Goal: Task Accomplishment & Management: Complete application form

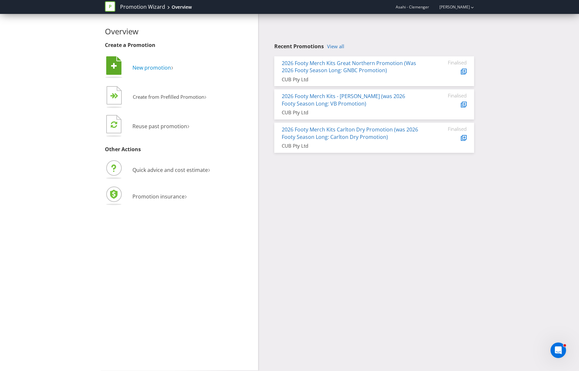
click at [159, 65] on span "New promotion" at bounding box center [152, 67] width 39 height 7
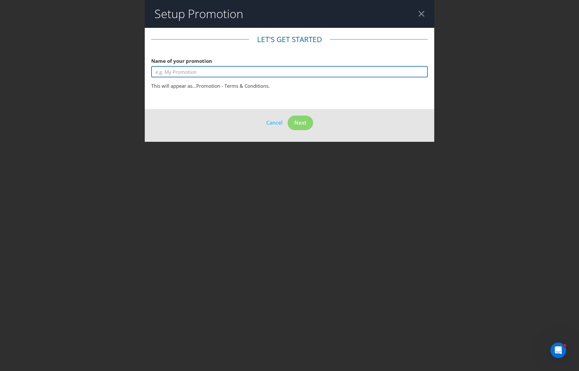
click at [198, 74] on input "text" at bounding box center [289, 71] width 277 height 11
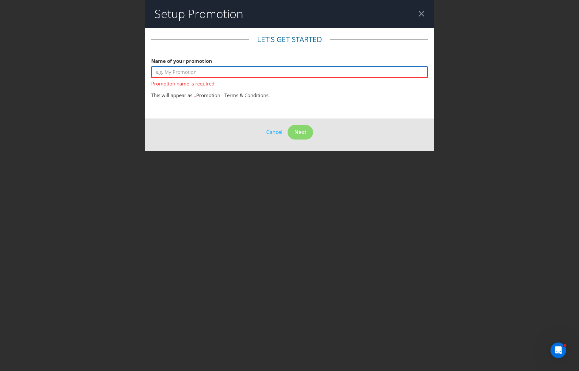
click at [208, 75] on input "text" at bounding box center [289, 71] width 277 height 11
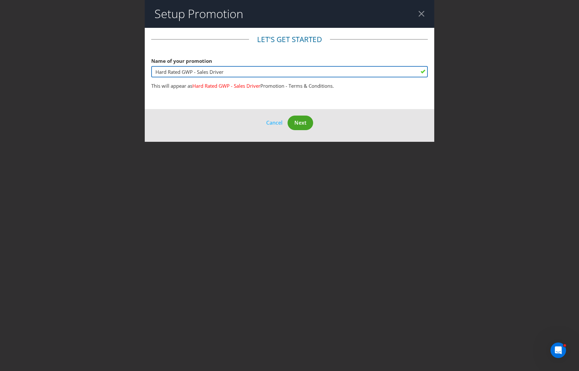
type input "Hard Rated GWP - Sales Driver"
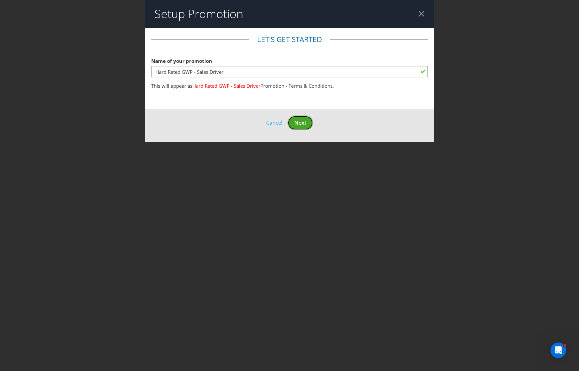
click at [296, 122] on span "Next" at bounding box center [301, 122] width 12 height 7
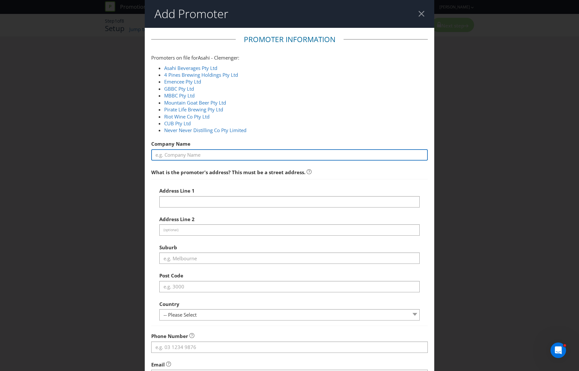
click at [247, 152] on input "text" at bounding box center [289, 154] width 277 height 11
click at [255, 150] on input "text" at bounding box center [289, 154] width 277 height 11
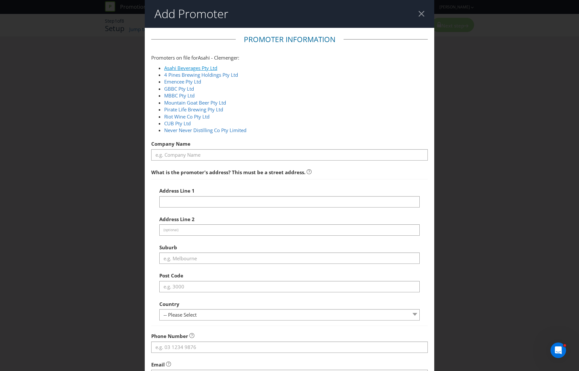
click at [207, 68] on link "Asahi Beverages Pty Ltd" at bounding box center [190, 68] width 53 height 6
type input "Asahi Beverages Pty Ltd"
type input "[STREET_ADDRESS]"
type input "Southbank"
type input "3006"
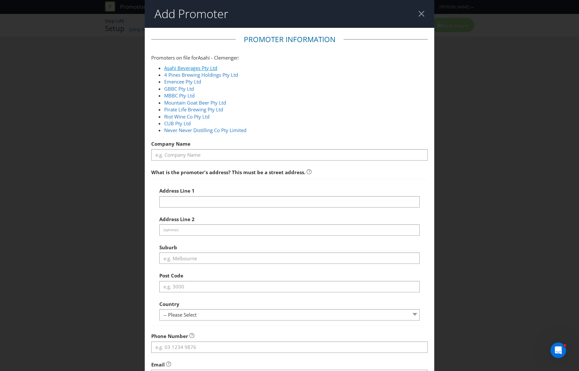
select select "AU"
type input "1800 244 054"
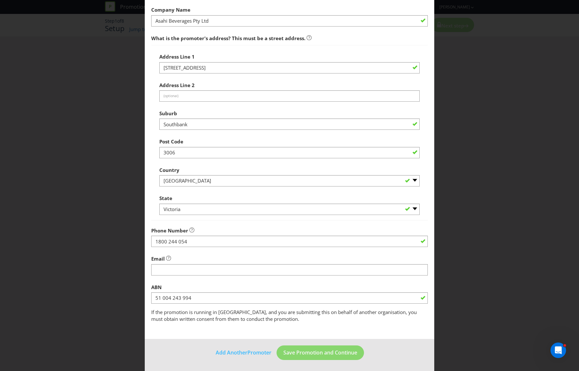
scroll to position [135, 0]
click at [337, 345] on button "Save Promotion and Continue" at bounding box center [321, 352] width 88 height 15
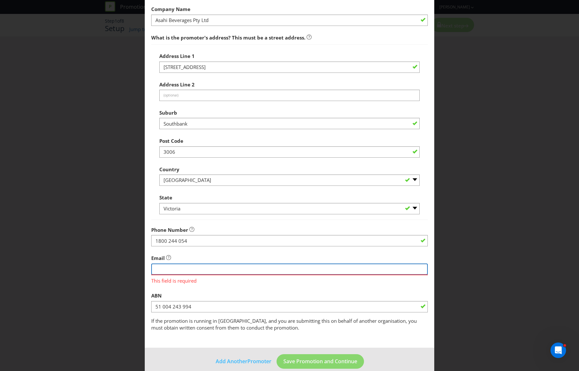
click at [213, 270] on input "string" at bounding box center [289, 269] width 277 height 11
type input "[PERSON_NAME][EMAIL_ADDRESS][PERSON_NAME][DOMAIN_NAME]"
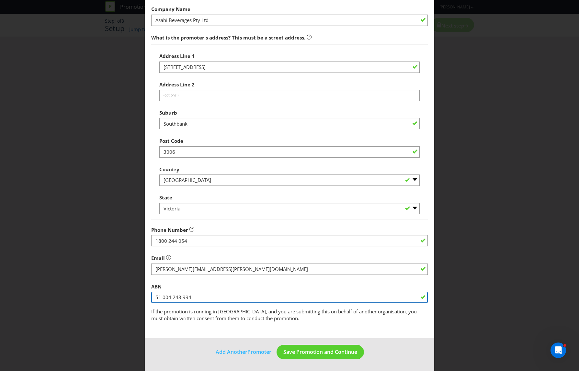
click at [245, 303] on fieldset "Promoter Information Promoters on file for Asahi - Clemenger : Asahi Beverages …" at bounding box center [289, 111] width 277 height 423
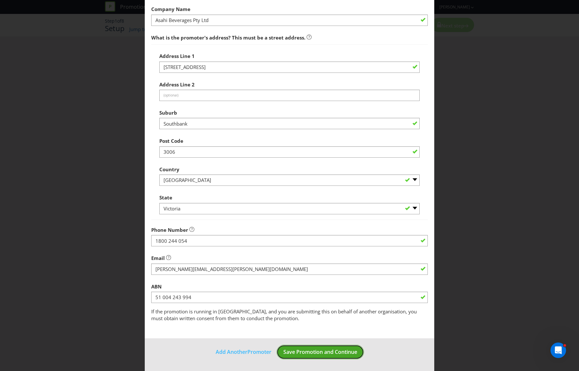
click at [359, 356] on button "Save Promotion and Continue" at bounding box center [321, 352] width 88 height 15
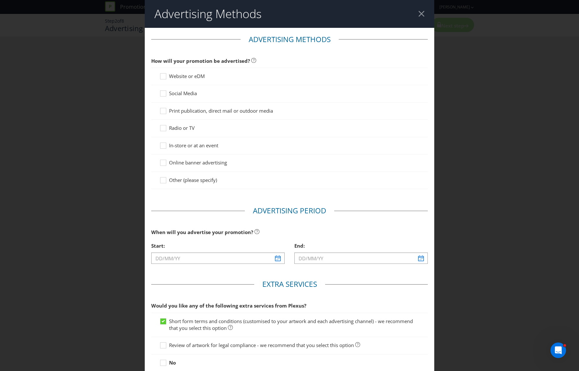
click at [176, 76] on span "Website or eDM" at bounding box center [187, 76] width 36 height 6
click at [0, 0] on input "Website or eDM" at bounding box center [0, 0] width 0 height 0
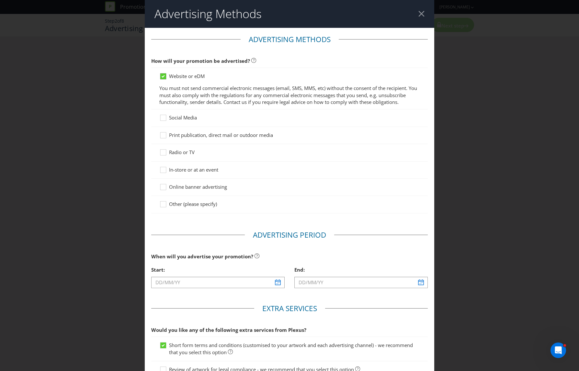
click at [169, 76] on icon at bounding box center [164, 78] width 10 height 10
click at [0, 0] on input "Website or eDM" at bounding box center [0, 0] width 0 height 0
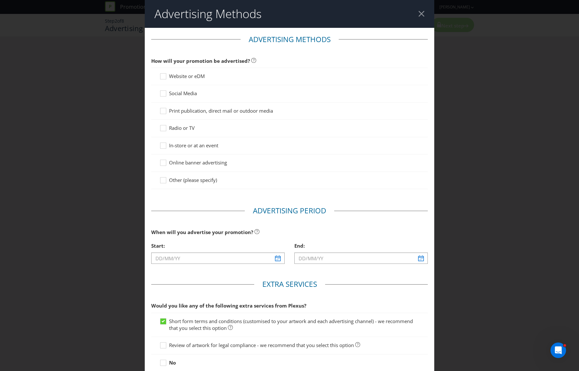
click at [197, 144] on span "In-store or at an event" at bounding box center [193, 145] width 49 height 6
click at [0, 0] on input "In-store or at an event" at bounding box center [0, 0] width 0 height 0
click at [181, 91] on span "Social Media" at bounding box center [183, 93] width 28 height 6
click at [0, 0] on input "Social Media" at bounding box center [0, 0] width 0 height 0
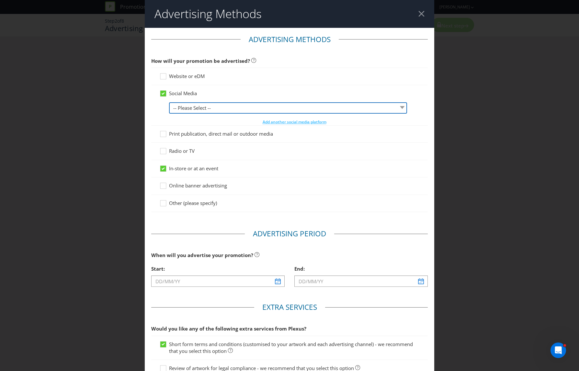
click at [213, 104] on select "-- Please Select -- Facebook X Instagram Snapchat LinkedIn Pinterest Tumblr You…" at bounding box center [288, 107] width 238 height 11
click at [169, 102] on select "-- Please Select -- Facebook X Instagram Snapchat LinkedIn Pinterest Tumblr You…" at bounding box center [288, 107] width 238 height 11
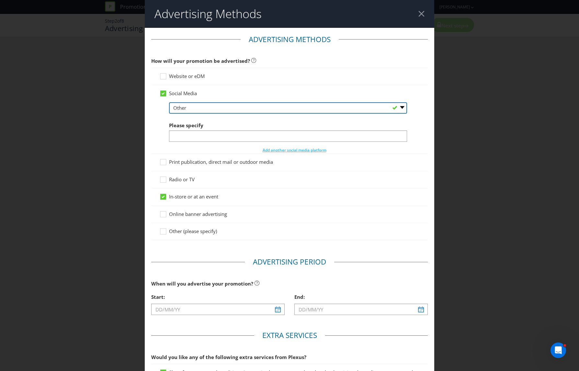
click at [224, 107] on select "-- Please Select -- Facebook X Instagram Snapchat LinkedIn Pinterest Tumblr You…" at bounding box center [288, 107] width 238 height 11
select select "INSTAGRAM"
click at [169, 102] on select "-- Please Select -- Facebook X Instagram Snapchat LinkedIn Pinterest Tumblr You…" at bounding box center [288, 107] width 238 height 11
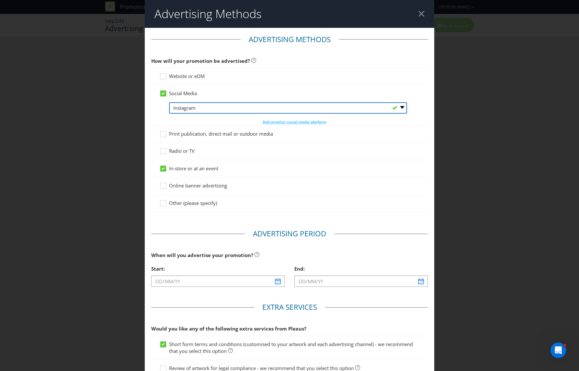
click at [199, 105] on select "-- Please Select -- Facebook X Instagram Snapchat LinkedIn Pinterest Tumblr You…" at bounding box center [288, 107] width 238 height 11
click at [164, 92] on icon at bounding box center [163, 93] width 3 height 3
click at [0, 0] on input "Social Media" at bounding box center [0, 0] width 0 height 0
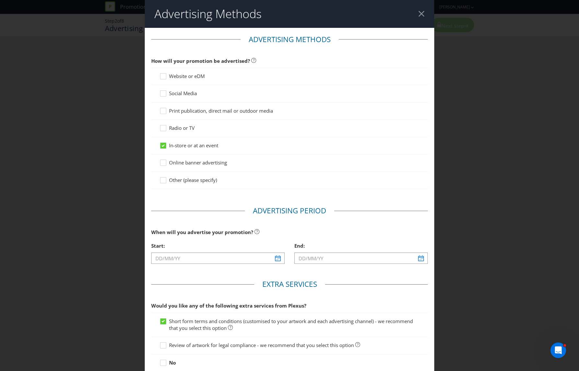
click at [188, 181] on span "Other (please specify)" at bounding box center [193, 180] width 48 height 6
click at [0, 0] on input "Other (please specify)" at bounding box center [0, 0] width 0 height 0
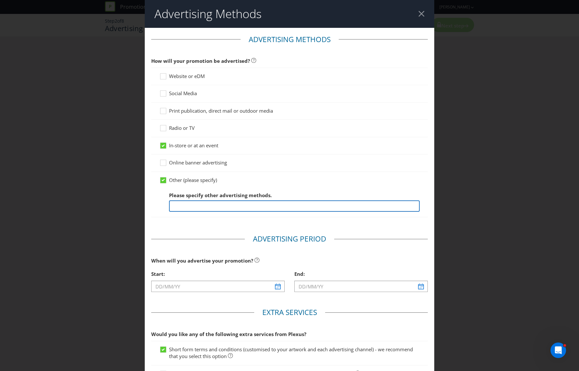
click at [225, 204] on input "text" at bounding box center [294, 206] width 251 height 11
type input "Digital"
click at [186, 258] on span "When will you advertise your promotion?" at bounding box center [202, 261] width 102 height 6
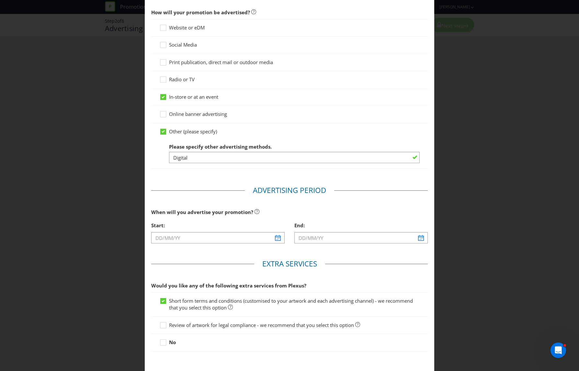
scroll to position [65, 0]
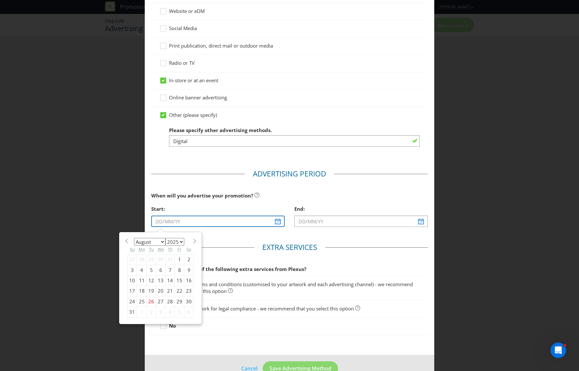
click at [276, 225] on input "text" at bounding box center [218, 221] width 134 height 11
click at [165, 241] on select "January February March April May June July August September October November De…" at bounding box center [149, 242] width 31 height 8
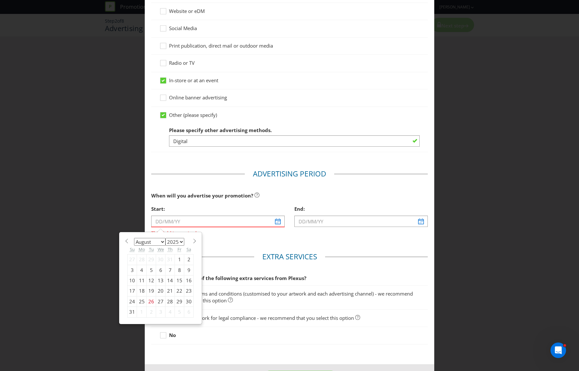
select select "0"
click at [134, 238] on select "January February March April May June July August September October November De…" at bounding box center [149, 242] width 31 height 8
click at [174, 241] on select "2025 2026 2027 2028 2029 2030 2031 2032 2033 2034 2035" at bounding box center [175, 242] width 19 height 8
select select "2026"
click at [166, 238] on select "2025 2026 2027 2028 2029 2030 2031 2032 2033 2034 2035" at bounding box center [175, 242] width 19 height 8
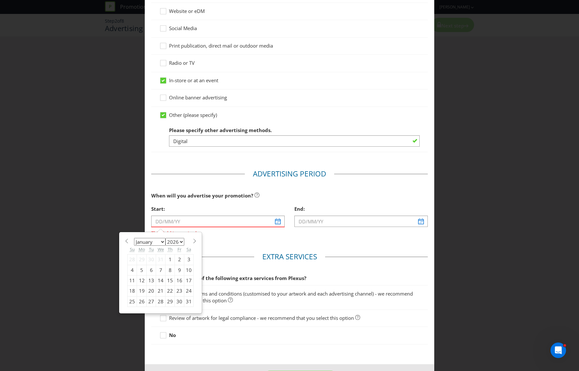
click at [169, 280] on div "15" at bounding box center [170, 281] width 9 height 10
type input "[DATE]"
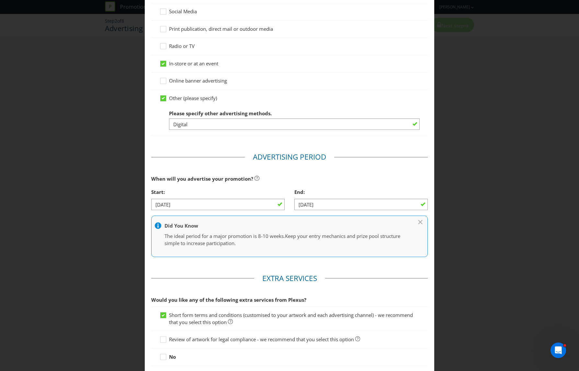
scroll to position [106, 0]
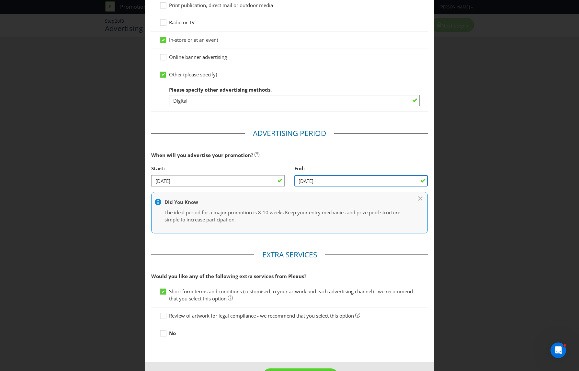
click at [348, 179] on input "[DATE]" at bounding box center [362, 180] width 134 height 11
click at [413, 181] on input "[DATE]" at bounding box center [362, 180] width 134 height 11
click at [345, 163] on div "End:" at bounding box center [362, 168] width 134 height 13
click at [340, 180] on input "[DATE]" at bounding box center [362, 180] width 134 height 11
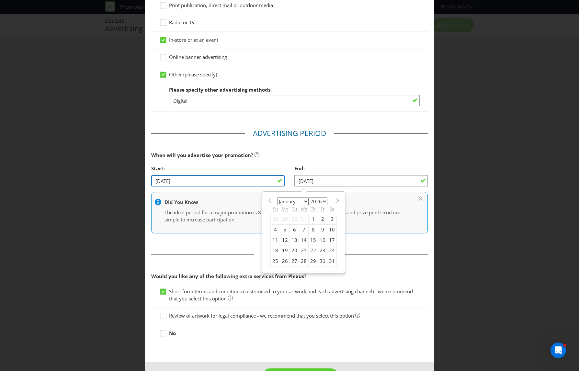
click at [201, 181] on input "[DATE]" at bounding box center [218, 180] width 134 height 11
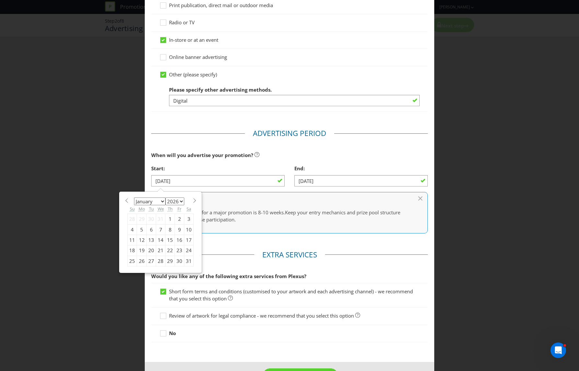
click at [170, 219] on div "1" at bounding box center [170, 219] width 9 height 10
type input "[DATE]"
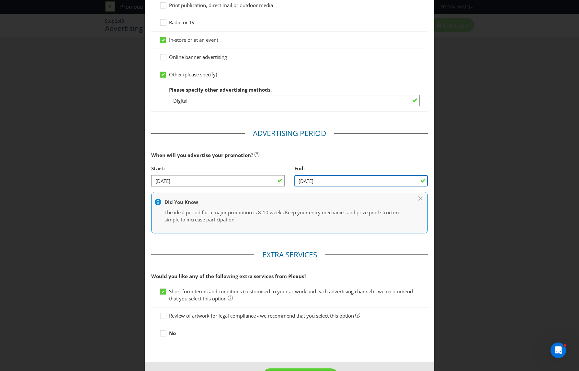
click at [326, 183] on input "[DATE]" at bounding box center [362, 180] width 134 height 11
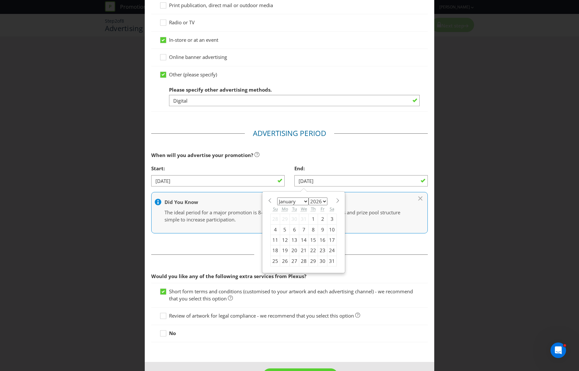
click at [322, 199] on select "2025 2026 2027 2028 2029 2030 2031 2032 2033 2034 2035" at bounding box center [318, 202] width 19 height 8
click at [300, 201] on select "January February March April May June July August September October November De…" at bounding box center [292, 202] width 31 height 8
select select "11"
click at [277, 198] on select "January February March April May June July August September October November De…" at bounding box center [292, 202] width 31 height 8
click at [312, 261] on div "31" at bounding box center [313, 261] width 9 height 10
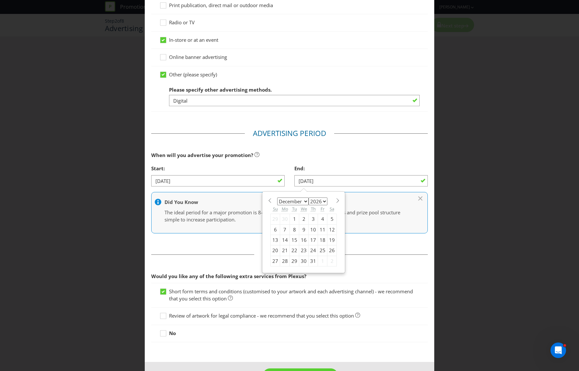
type input "[DATE]"
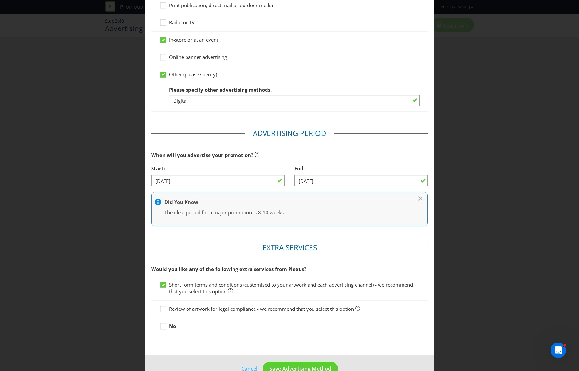
scroll to position [122, 0]
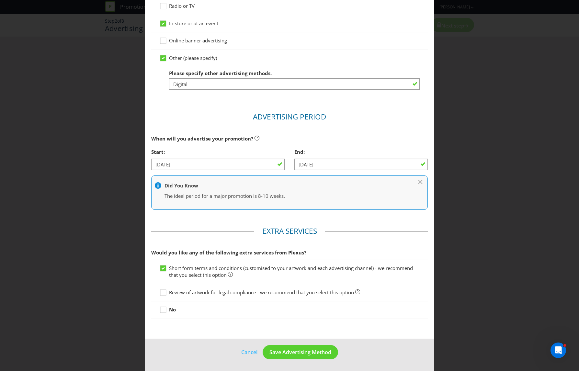
click at [256, 225] on main "Advertising Methods How will your promotion be advertised? Website or eDM Socia…" at bounding box center [290, 122] width 290 height 433
click at [239, 295] on span "Review of artwork for legal compliance - we recommend that you select this opti…" at bounding box center [261, 292] width 185 height 6
click at [0, 0] on input "Review of artwork for legal compliance - we recommend that you select this opti…" at bounding box center [0, 0] width 0 height 0
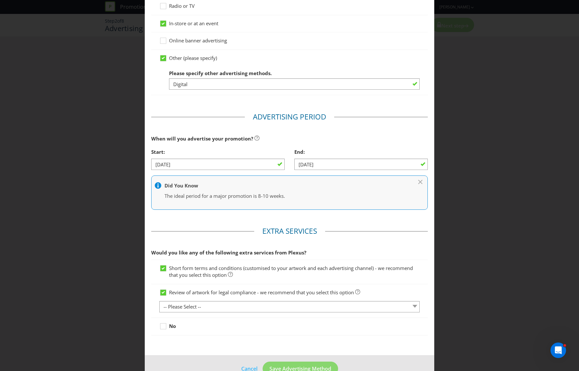
scroll to position [139, 0]
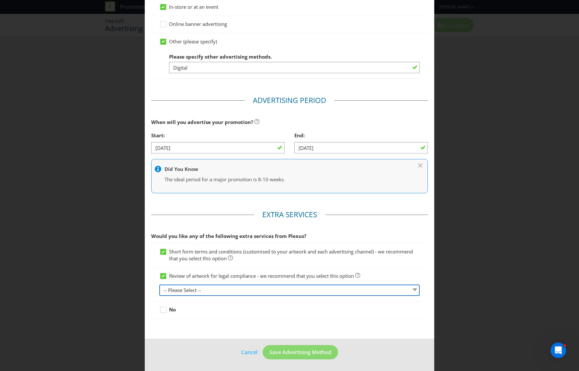
click at [252, 295] on select "-- Please Select -- 1 piece 2-4 pieces (provided at same time) 5-7 pieces (prov…" at bounding box center [289, 290] width 261 height 11
select select "MARKETING_REVIEW_1"
click at [159, 285] on select "-- Please Select -- 1 piece 2-4 pieces (provided at same time) 5-7 pieces (prov…" at bounding box center [289, 290] width 261 height 11
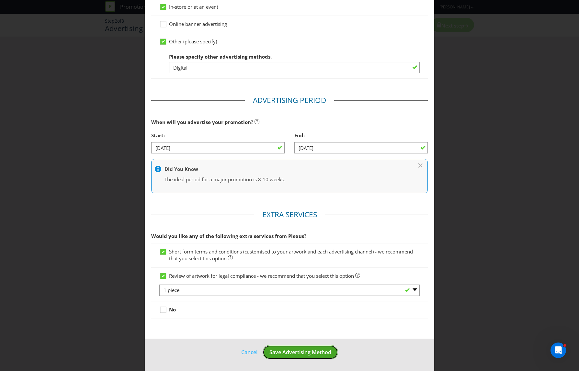
click at [301, 358] on button "Save Advertising Method" at bounding box center [301, 352] width 76 height 15
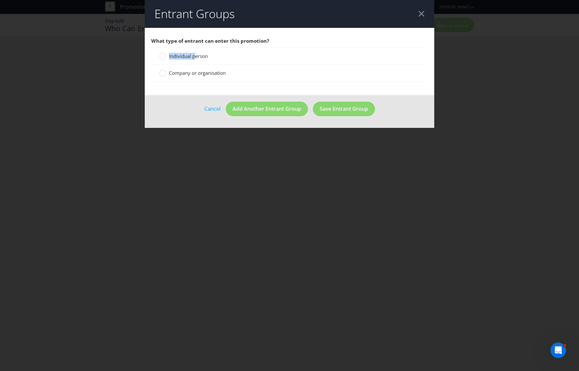
click at [196, 53] on span "Individual person" at bounding box center [188, 56] width 39 height 6
click at [0, 0] on input "Individual person" at bounding box center [0, 0] width 0 height 0
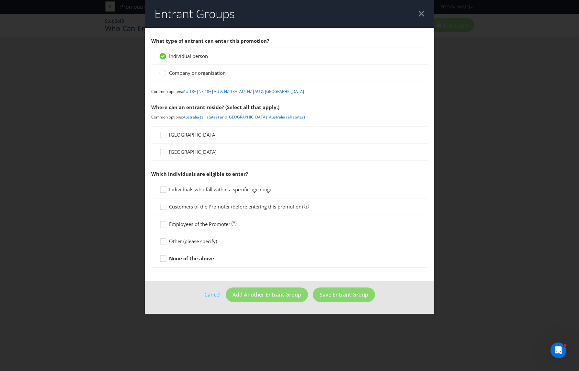
click at [181, 138] on span "[GEOGRAPHIC_DATA]" at bounding box center [193, 135] width 48 height 6
click at [0, 0] on input "[GEOGRAPHIC_DATA]" at bounding box center [0, 0] width 0 height 0
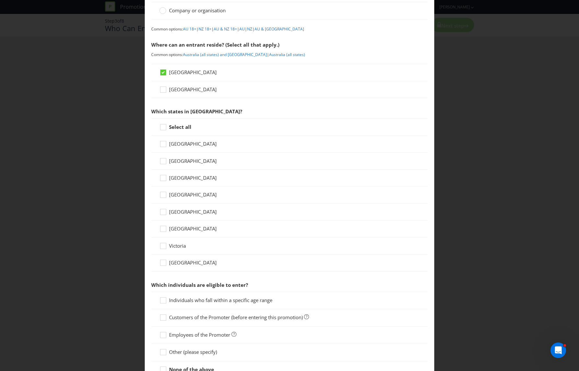
scroll to position [67, 0]
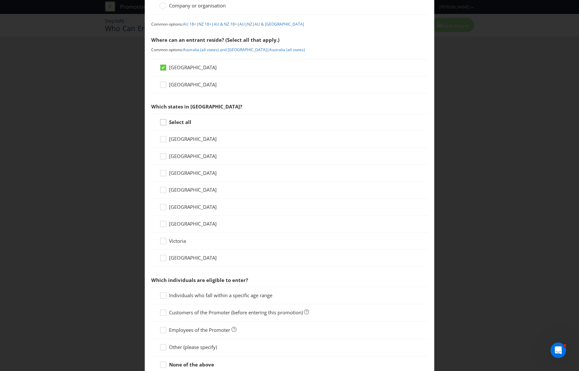
click at [169, 119] on div "Select all" at bounding box center [289, 122] width 277 height 17
click at [164, 123] on icon at bounding box center [164, 124] width 10 height 10
click at [0, 0] on input "Select all" at bounding box center [0, 0] width 0 height 0
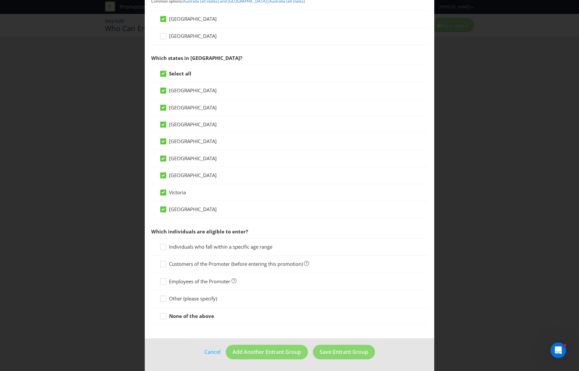
click at [235, 244] on span "Individuals who fall within a specific age range" at bounding box center [220, 247] width 103 height 6
click at [0, 0] on input "Individuals who fall within a specific age range" at bounding box center [0, 0] width 0 height 0
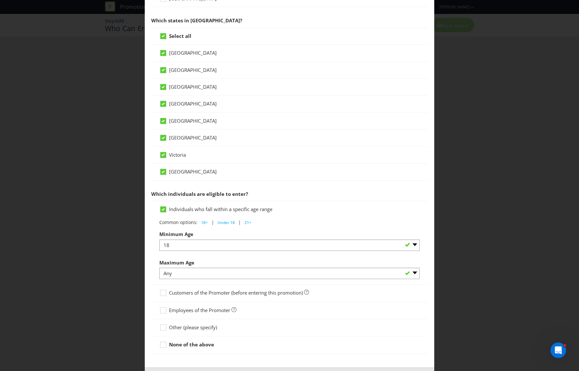
scroll to position [182, 0]
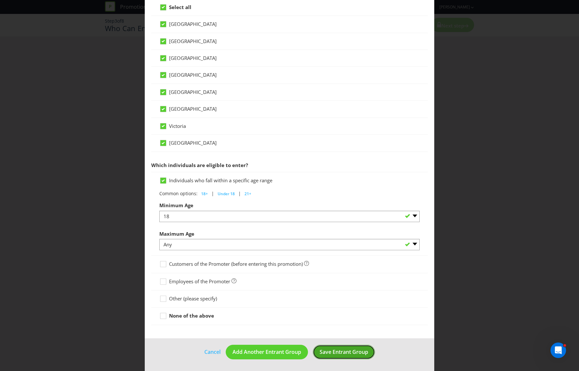
click at [341, 351] on span "Save Entrant Group" at bounding box center [344, 352] width 49 height 7
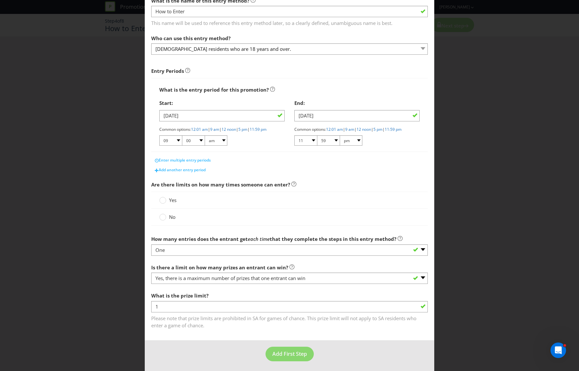
scroll to position [42, 0]
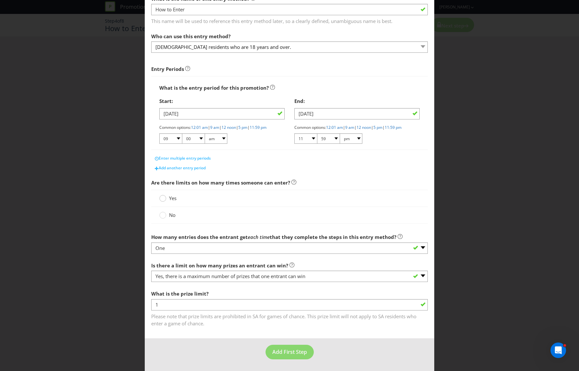
click at [164, 196] on div at bounding box center [162, 196] width 3 height 3
click at [0, 0] on input "Yes" at bounding box center [0, 0] width 0 height 0
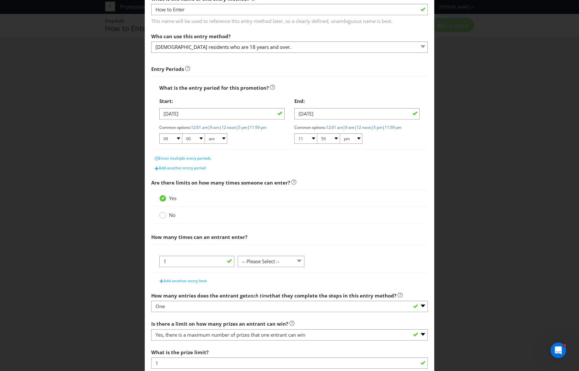
click at [161, 213] on div at bounding box center [162, 213] width 3 height 3
click at [0, 0] on input "No" at bounding box center [0, 0] width 0 height 0
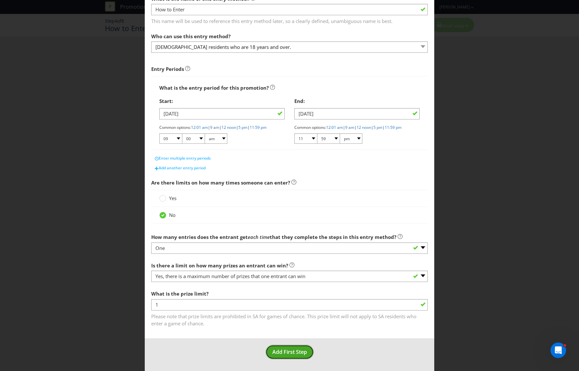
click at [304, 354] on span "Add First Step" at bounding box center [290, 352] width 35 height 7
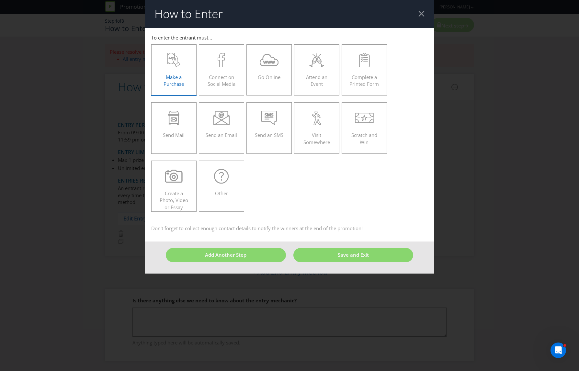
click at [168, 68] on div "Make a Purchase" at bounding box center [174, 67] width 32 height 29
click at [0, 0] on input "Make a Purchase" at bounding box center [0, 0] width 0 height 0
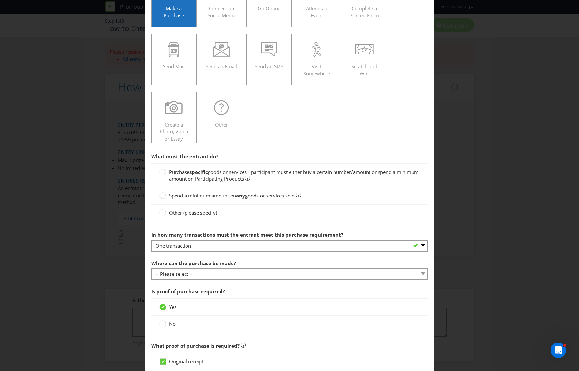
scroll to position [73, 0]
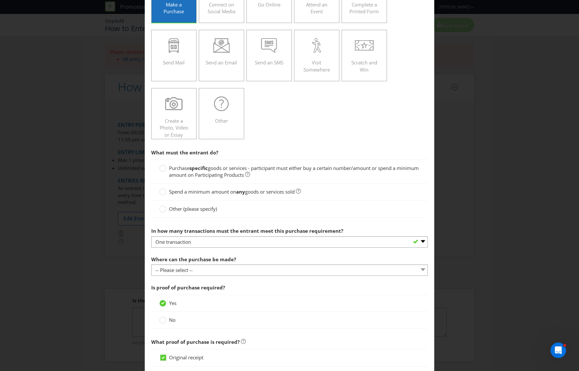
click at [237, 172] on span "goods or services - participant must either buy a certain number/amount or spen…" at bounding box center [294, 171] width 250 height 13
click at [0, 0] on input "Purchase specific goods or services - participant must either buy a certain num…" at bounding box center [0, 0] width 0 height 0
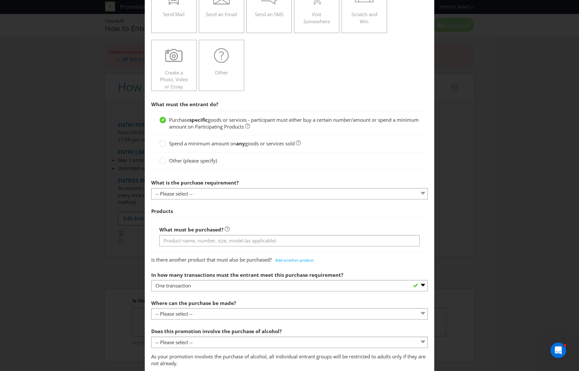
scroll to position [127, 0]
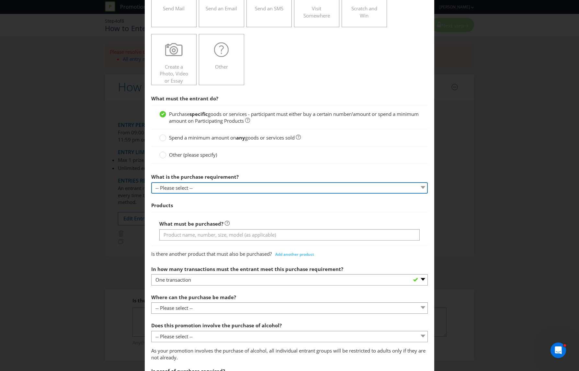
click at [238, 188] on select "-- Please select -- Buy a certain number of these products or services Spend a …" at bounding box center [289, 187] width 277 height 11
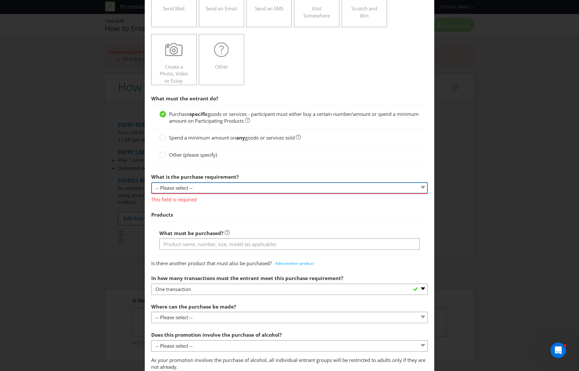
click at [213, 190] on select "-- Please select -- Buy a certain number of these products or services Spend a …" at bounding box center [289, 187] width 277 height 11
select select "MINIMUM_QUANTITY"
click at [151, 182] on select "-- Please select -- Buy a certain number of these products or services Spend a …" at bounding box center [289, 187] width 277 height 11
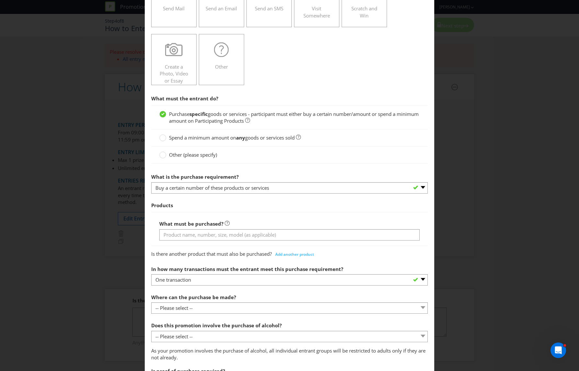
drag, startPoint x: 234, startPoint y: 228, endPoint x: 237, endPoint y: 230, distance: 4.4
click at [235, 228] on div "What must be purchased?" at bounding box center [289, 228] width 261 height 23
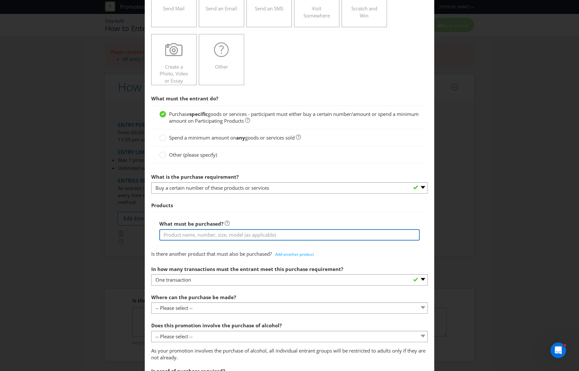
click at [250, 237] on input "text" at bounding box center [289, 234] width 261 height 11
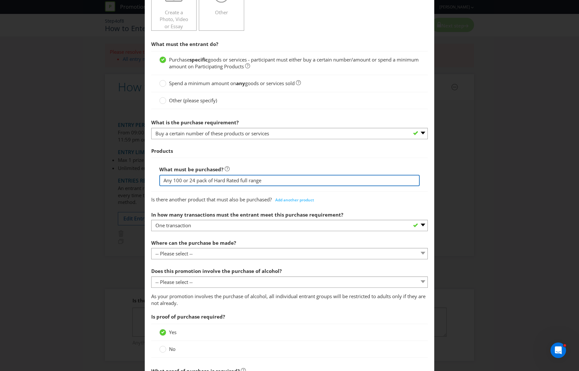
scroll to position [196, 0]
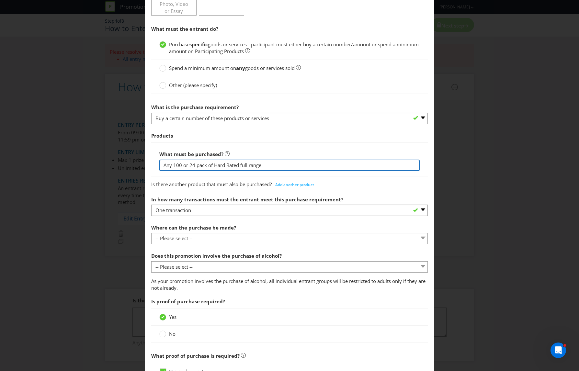
type input "Any 100 or 24 pack of Hard Rated full range"
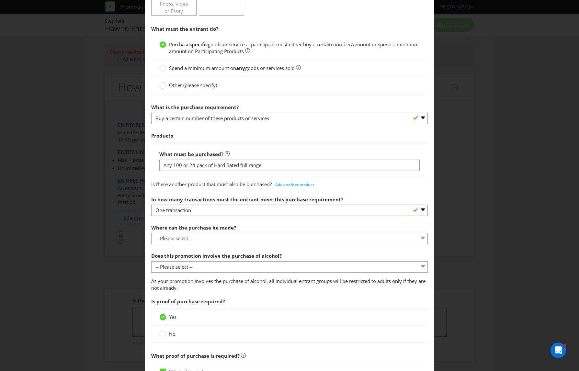
click at [193, 216] on div at bounding box center [289, 216] width 277 height 1
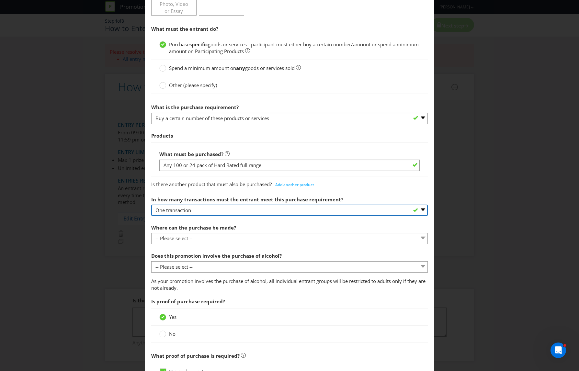
click at [184, 209] on select "-- Please select -- One transaction A specific number of transactions Any numbe…" at bounding box center [289, 210] width 277 height 11
click at [151, 205] on select "-- Please select -- One transaction A specific number of transactions Any numbe…" at bounding box center [289, 210] width 277 height 11
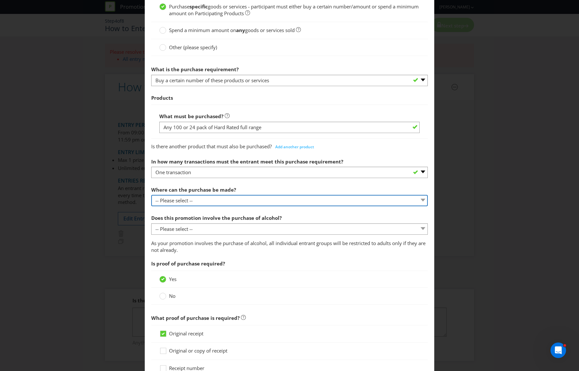
click at [182, 202] on select "-- Please select -- Any stores displaying promotional material (including onlin…" at bounding box center [289, 200] width 277 height 11
select select "ANY_DISPLAYING_NOT_ONLINE"
click at [151, 195] on select "-- Please select -- Any stores displaying promotional material (including onlin…" at bounding box center [289, 200] width 277 height 11
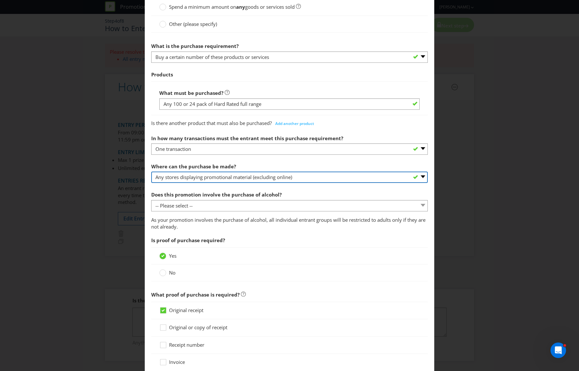
scroll to position [269, 0]
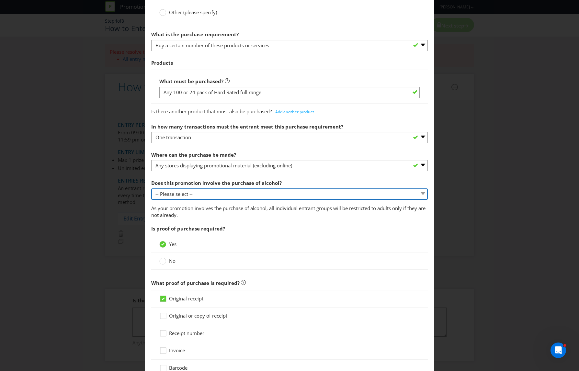
click at [203, 190] on select "-- Please select -- Yes, for on-premises consumption Yes, for off-premises cons…" at bounding box center [289, 194] width 277 height 11
select select "YES_OFF_PREMISES"
click at [151, 189] on select "-- Please select -- Yes, for on-premises consumption Yes, for off-premises cons…" at bounding box center [289, 194] width 277 height 11
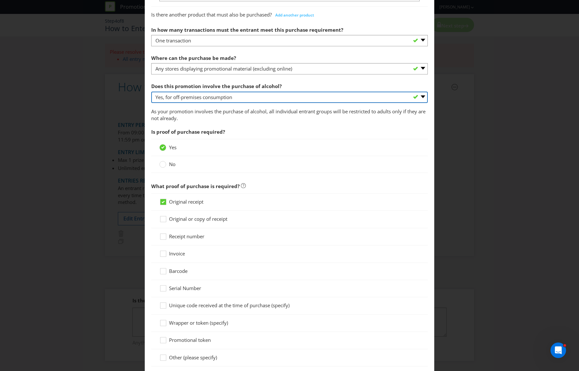
scroll to position [462, 0]
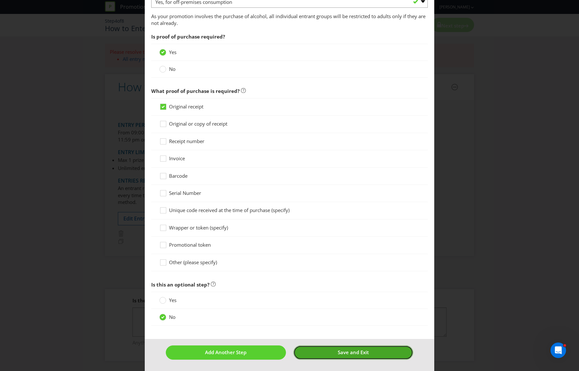
click at [345, 353] on span "Save and Exit" at bounding box center [353, 352] width 31 height 6
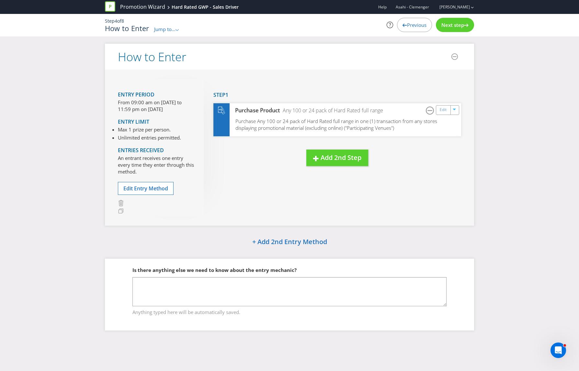
click at [166, 30] on span "Jump to..." at bounding box center [164, 29] width 21 height 6
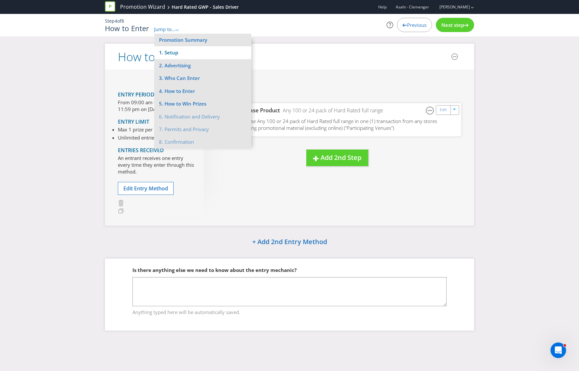
click at [191, 51] on li "1. Setup" at bounding box center [202, 52] width 97 height 13
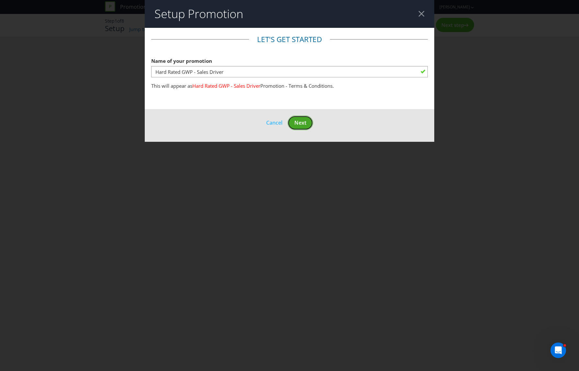
click at [301, 119] on button "Next" at bounding box center [301, 123] width 26 height 15
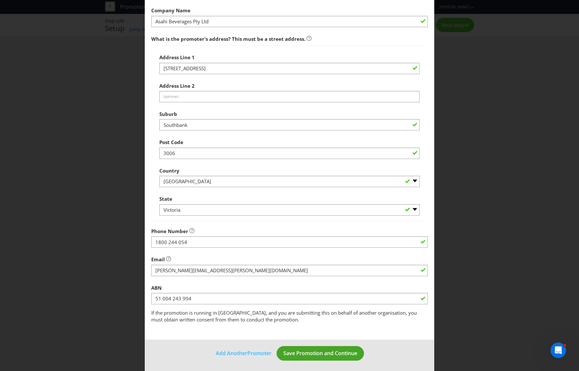
click at [349, 345] on footer "Add Another Promoter Save Promotion and Continue" at bounding box center [290, 356] width 290 height 33
click at [351, 349] on span "Save Promotion and Continue" at bounding box center [321, 352] width 74 height 7
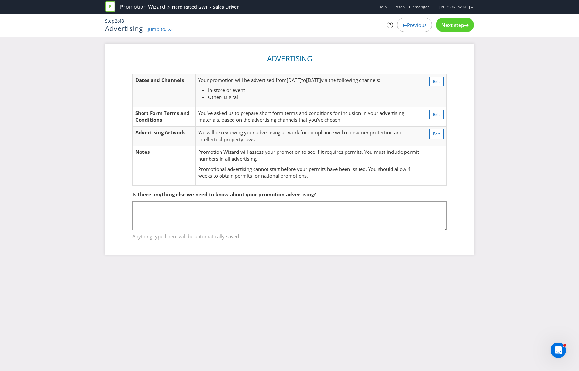
click at [459, 22] on span "Next step" at bounding box center [453, 25] width 23 height 6
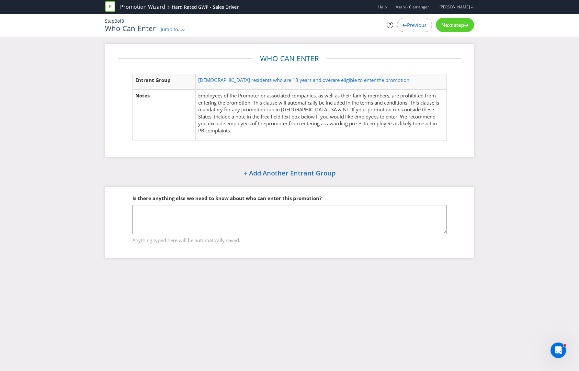
click at [459, 22] on span "Next step" at bounding box center [453, 25] width 23 height 6
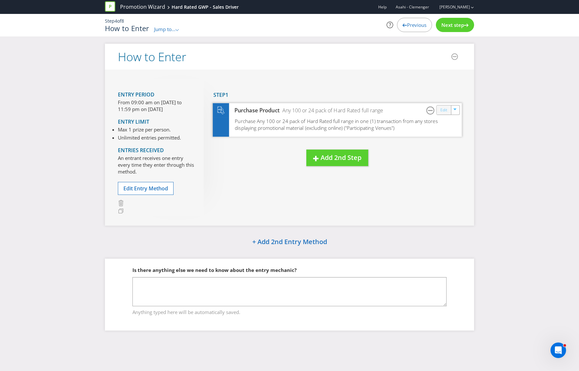
click at [443, 110] on link "Edit" at bounding box center [444, 109] width 7 height 7
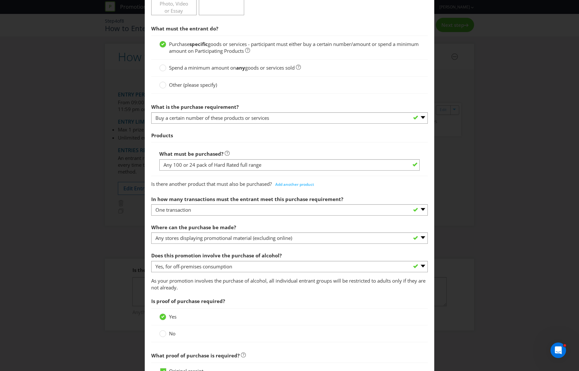
scroll to position [197, 0]
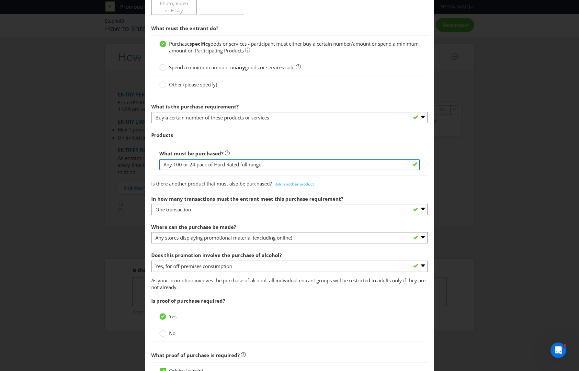
click at [263, 164] on input "Any 100 or 24 pack of Hard Rated full range" at bounding box center [289, 164] width 261 height 11
drag, startPoint x: 268, startPoint y: 163, endPoint x: 239, endPoint y: 164, distance: 28.5
click at [239, 164] on input "Any 100 or 24 pack of Hard Rated full range" at bounding box center [289, 164] width 261 height 11
type input "Any 100 or 24 pack of Hard Rated Lemon Full Sugar, Lemon Lime Full Sugar, 6% Le…"
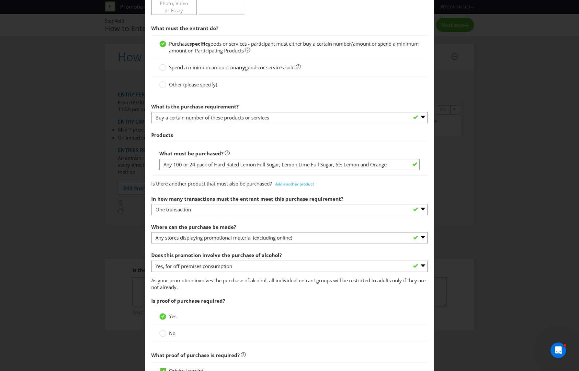
click at [365, 183] on div "Is there another product that must also be purchased? Add another product" at bounding box center [289, 182] width 277 height 13
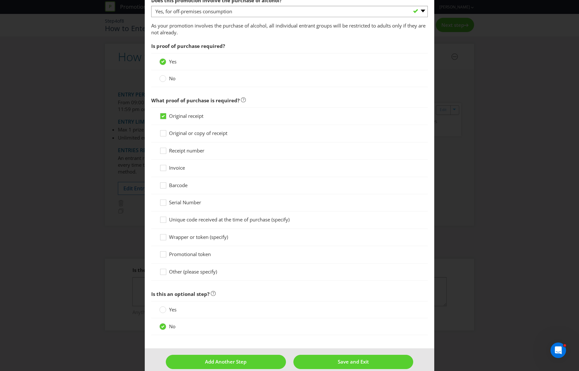
scroll to position [462, 0]
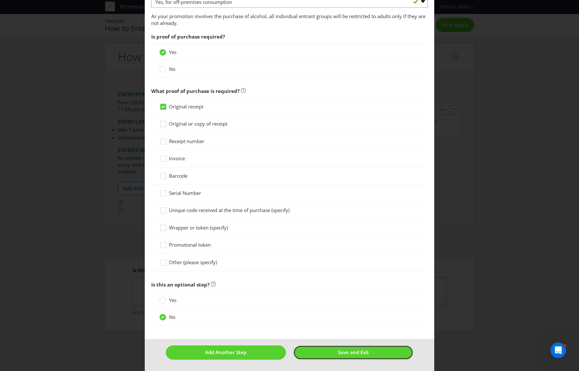
click at [369, 355] on button "Save and Exit" at bounding box center [354, 353] width 120 height 14
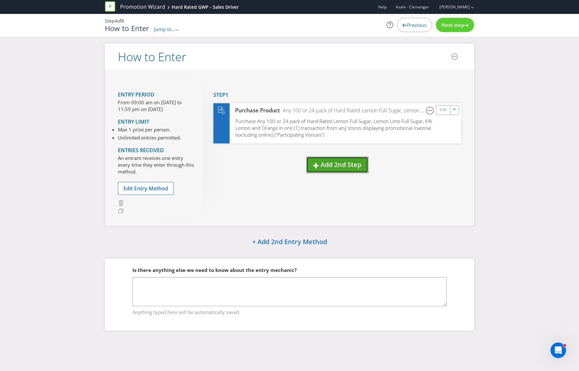
click at [352, 167] on span "Add 2nd Step" at bounding box center [341, 164] width 41 height 9
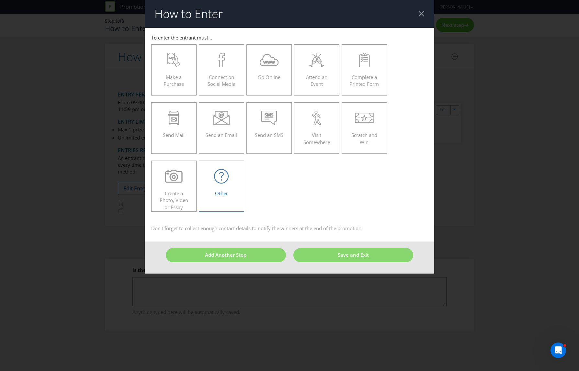
click at [228, 182] on icon at bounding box center [221, 176] width 15 height 15
click at [0, 0] on input "Other" at bounding box center [0, 0] width 0 height 0
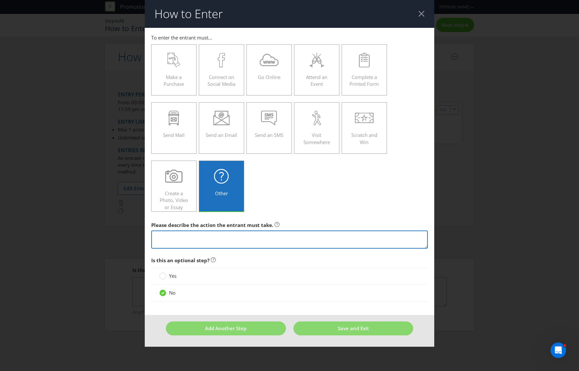
click at [353, 237] on textarea at bounding box center [289, 240] width 277 height 18
type textarea "Receive a Bonus Bucket Hat"
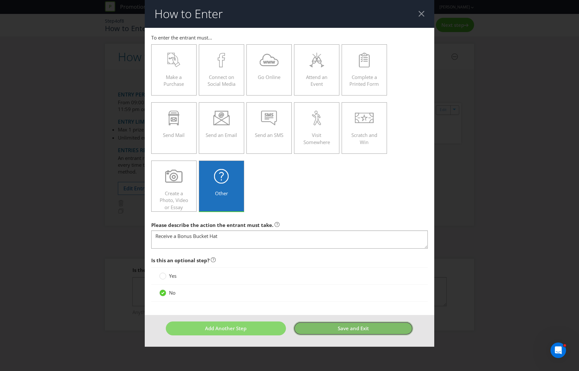
click at [337, 331] on button "Save and Exit" at bounding box center [354, 329] width 120 height 14
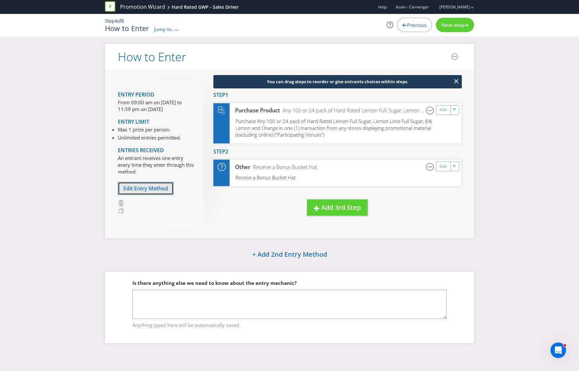
click at [149, 188] on span "Edit Entry Method" at bounding box center [145, 188] width 45 height 7
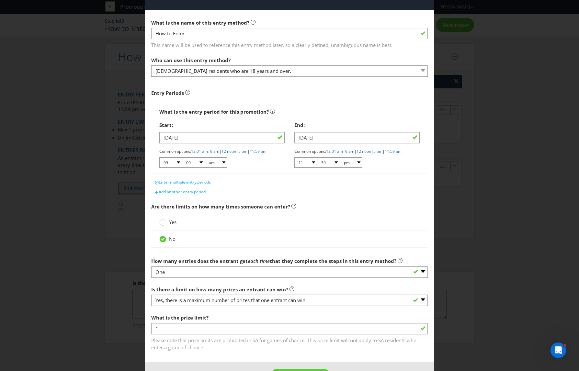
scroll to position [42, 0]
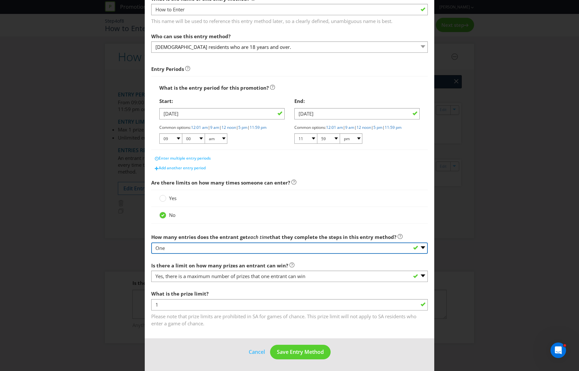
click at [339, 249] on select "-- Please select -- One More than one Other (please specify) Not applicable - g…" at bounding box center [289, 248] width 277 height 11
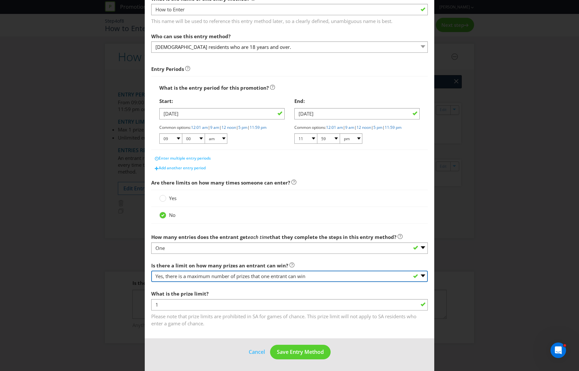
click at [327, 274] on select "-- Please select -- Yes, there is a maximum number of prizes that one entrant c…" at bounding box center [289, 276] width 277 height 11
select select "NA"
click at [151, 282] on select "-- Please select -- Yes, there is a maximum number of prizes that one entrant c…" at bounding box center [289, 276] width 277 height 11
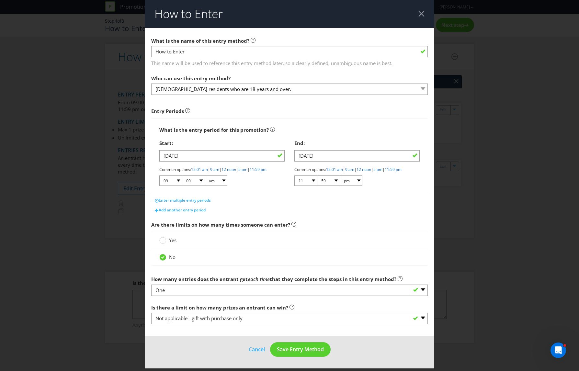
click at [311, 252] on div "No" at bounding box center [289, 257] width 277 height 17
click at [316, 354] on button "Save Entry Method" at bounding box center [300, 350] width 61 height 15
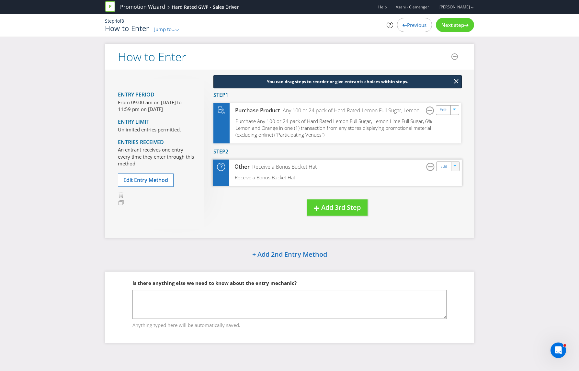
click at [454, 167] on icon "button" at bounding box center [456, 167] width 4 height 4
click at [453, 189] on link "Delete" at bounding box center [451, 189] width 14 height 6
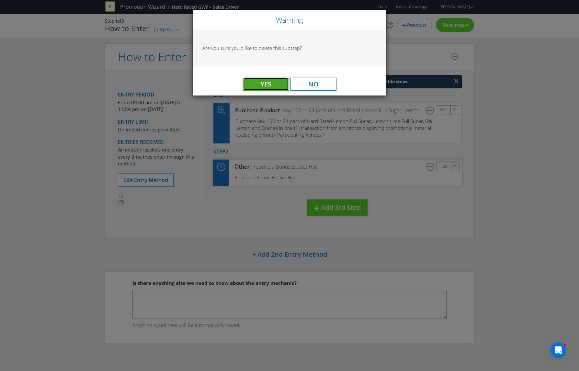
click at [264, 83] on span "Yes" at bounding box center [266, 84] width 11 height 9
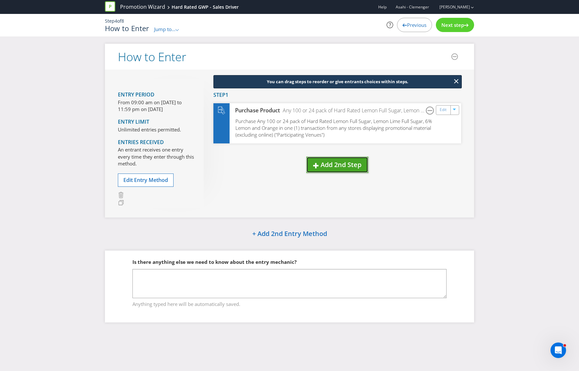
click at [344, 165] on span "Add 2nd Step" at bounding box center [341, 164] width 41 height 9
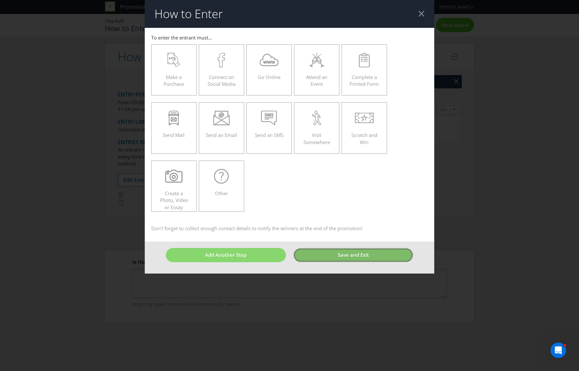
click at [372, 261] on button "Save and Exit" at bounding box center [354, 255] width 120 height 14
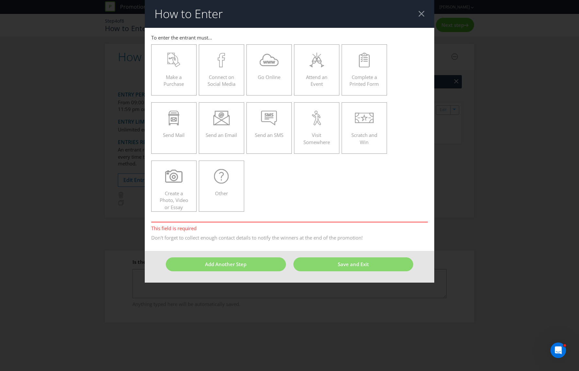
click at [423, 15] on div at bounding box center [422, 14] width 6 height 6
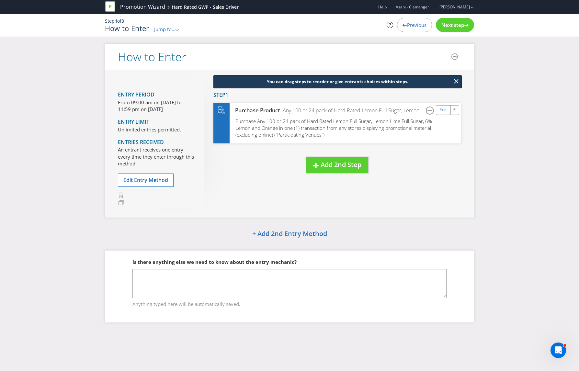
click at [272, 192] on div "Entry Period From 09:00 am on [DATE] to 11:59 pm on [DATE] Entry Limit Unlimite…" at bounding box center [289, 144] width 369 height 148
click at [149, 181] on span "Edit Entry Method" at bounding box center [145, 180] width 45 height 7
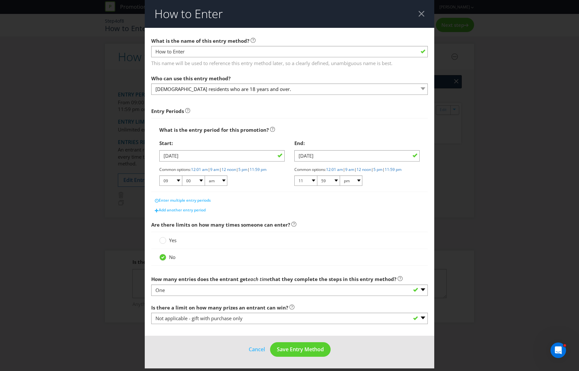
click at [424, 8] on header "How to Enter" at bounding box center [290, 14] width 290 height 28
click at [423, 13] on div at bounding box center [422, 14] width 6 height 6
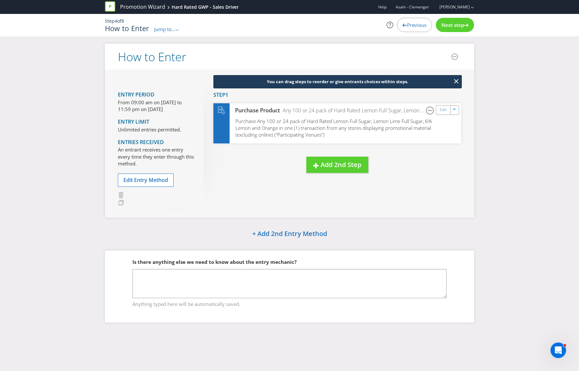
click at [452, 26] on span "Next step" at bounding box center [453, 25] width 23 height 6
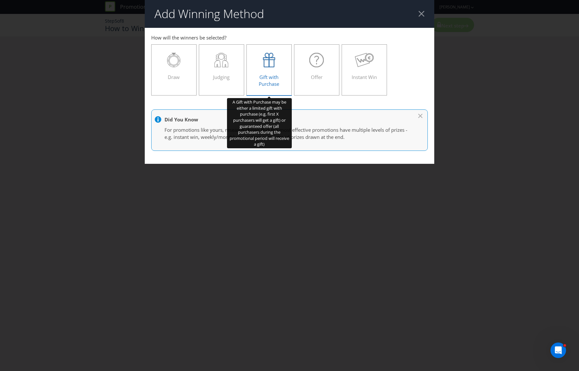
click at [263, 63] on icon at bounding box center [269, 60] width 12 height 15
click at [0, 0] on input "Gift with Purchase" at bounding box center [0, 0] width 0 height 0
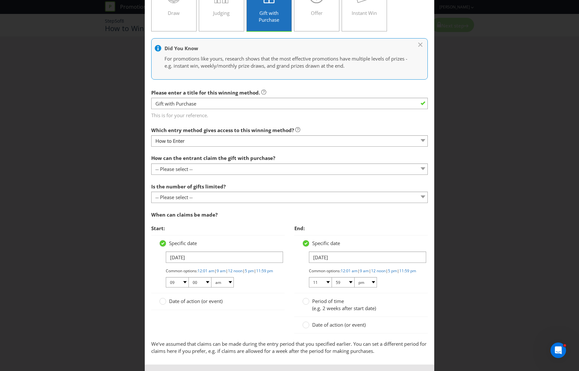
scroll to position [69, 0]
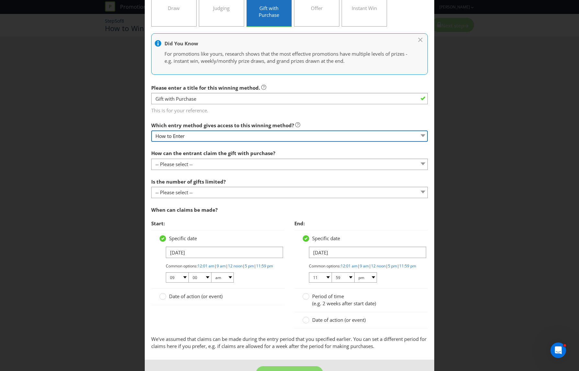
click at [182, 131] on select "How to Enter" at bounding box center [289, 136] width 277 height 11
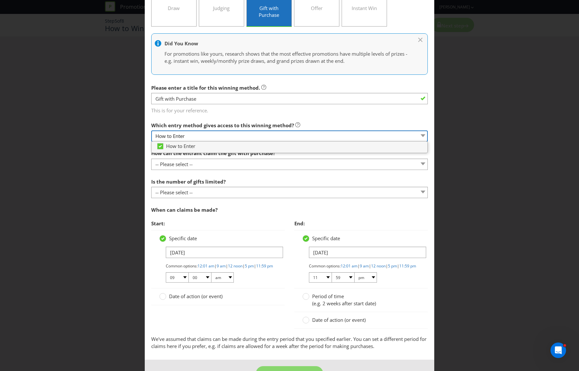
click at [205, 132] on select "How to Enter" at bounding box center [289, 136] width 277 height 11
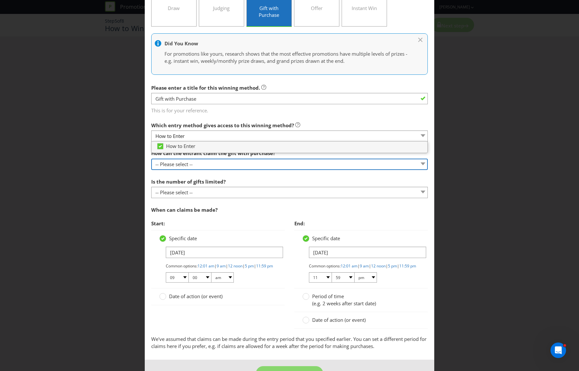
click at [220, 169] on select "-- Please select -- Already covered by entry mechanic Automatically sent to cla…" at bounding box center [289, 164] width 277 height 11
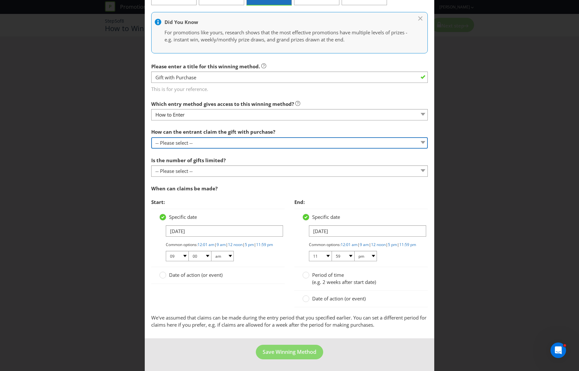
scroll to position [96, 0]
click at [225, 141] on select "-- Please select -- Already covered by entry mechanic Automatically sent to cla…" at bounding box center [289, 142] width 277 height 11
select select "IN_STORE"
click at [151, 137] on select "-- Please select -- Already covered by entry mechanic Automatically sent to cla…" at bounding box center [289, 142] width 277 height 11
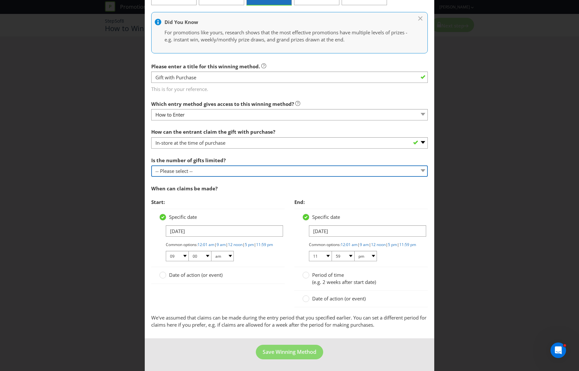
click at [228, 166] on select "-- Please select -- Unlimited gifts available during promotional period Number …" at bounding box center [289, 171] width 277 height 11
select select "LIMITED"
click at [151, 166] on select "-- Please select -- Unlimited gifts available during promotional period Number …" at bounding box center [289, 171] width 277 height 11
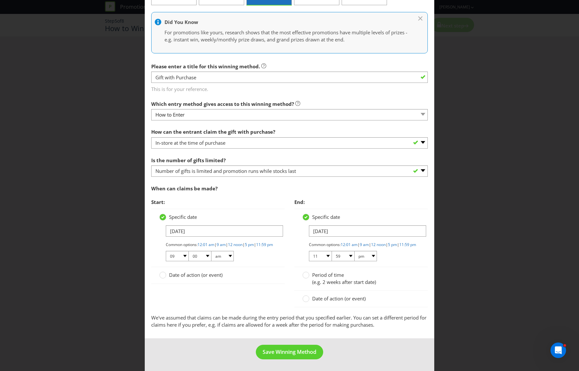
click at [246, 196] on span "Start:" at bounding box center [218, 202] width 134 height 13
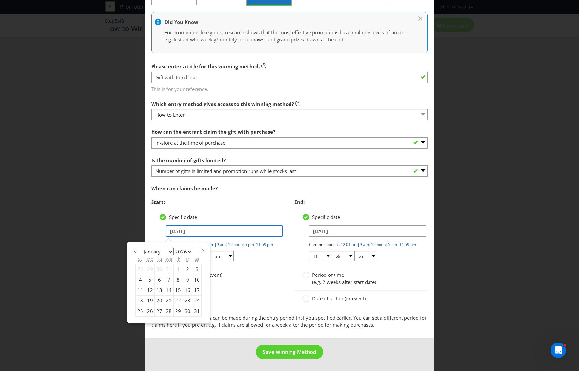
click at [216, 227] on input "[DATE]" at bounding box center [224, 231] width 117 height 11
click at [234, 214] on div "Specific date" at bounding box center [217, 217] width 117 height 7
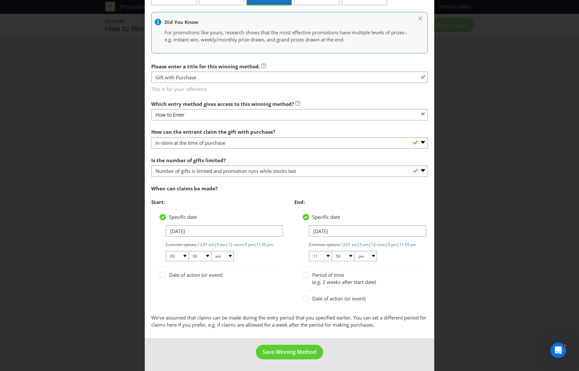
click at [213, 276] on span "Date of action (or event)" at bounding box center [195, 275] width 53 height 6
click at [0, 0] on input "Date of action (or event)" at bounding box center [0, 0] width 0 height 0
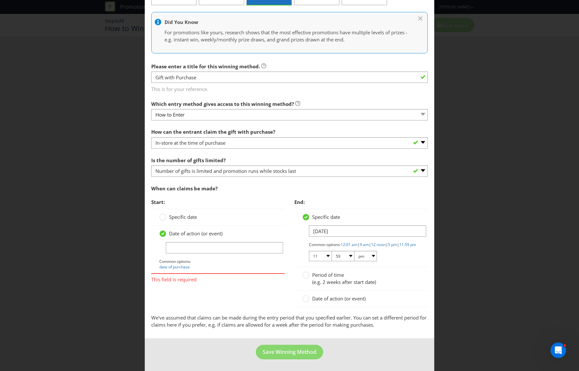
click at [319, 298] on span "Date of action (or event)" at bounding box center [338, 299] width 53 height 6
click at [0, 0] on input "Date of action (or event)" at bounding box center [0, 0] width 0 height 0
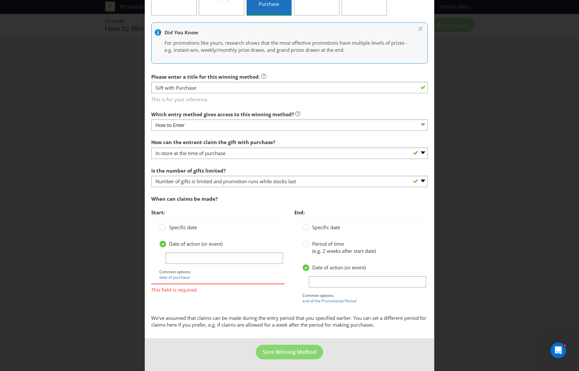
scroll to position [80, 0]
click at [224, 259] on input "text" at bounding box center [224, 258] width 117 height 11
click at [183, 278] on link "date of purchase" at bounding box center [174, 278] width 30 height 6
type input "date of purchase"
click at [337, 302] on link "end of the Promotional Period" at bounding box center [330, 301] width 54 height 6
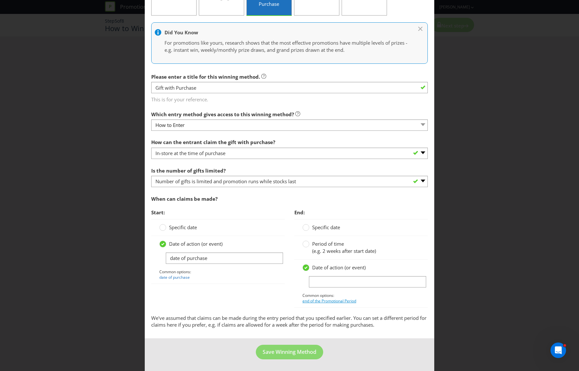
type input "end of the Promotional Period"
click at [301, 353] on span "Save Winning Method" at bounding box center [290, 352] width 54 height 7
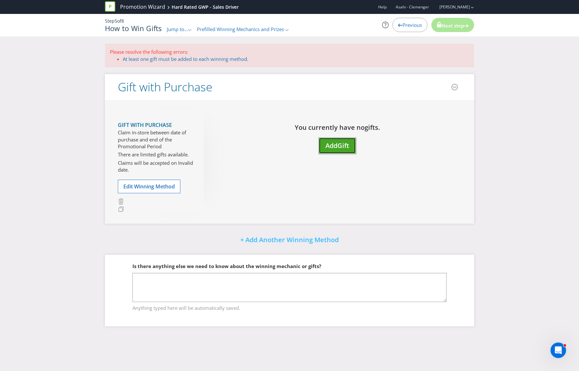
click at [336, 142] on span "Add" at bounding box center [332, 145] width 12 height 9
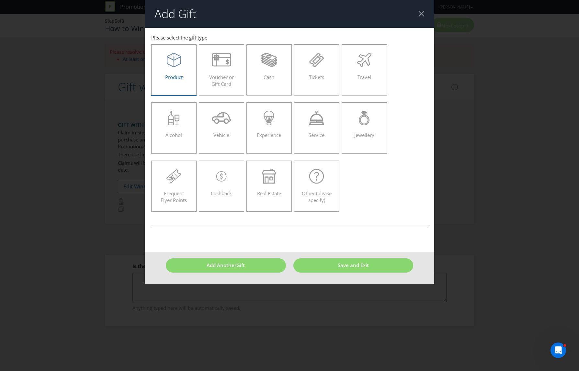
click at [168, 65] on icon at bounding box center [174, 60] width 14 height 15
click at [0, 0] on input "Product" at bounding box center [0, 0] width 0 height 0
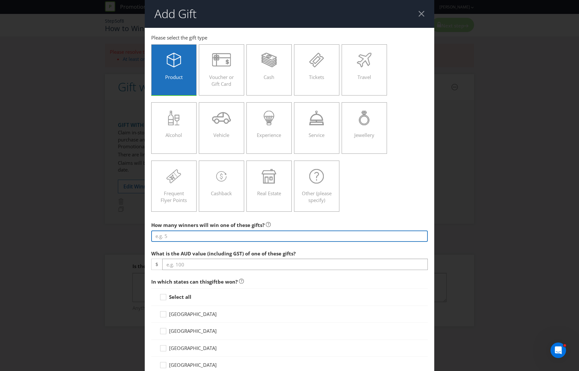
click at [242, 236] on input "number" at bounding box center [289, 236] width 277 height 11
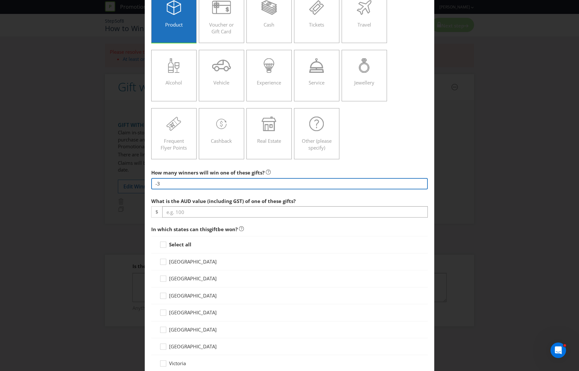
scroll to position [57, 0]
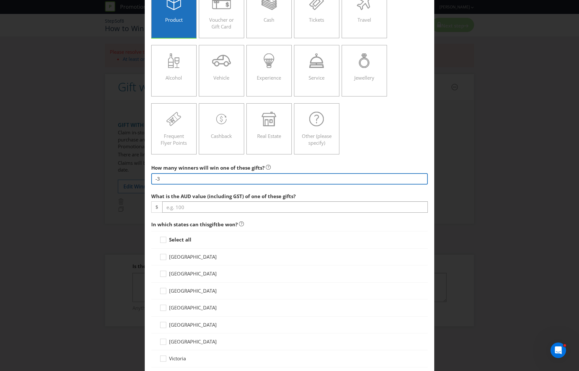
type input "-3"
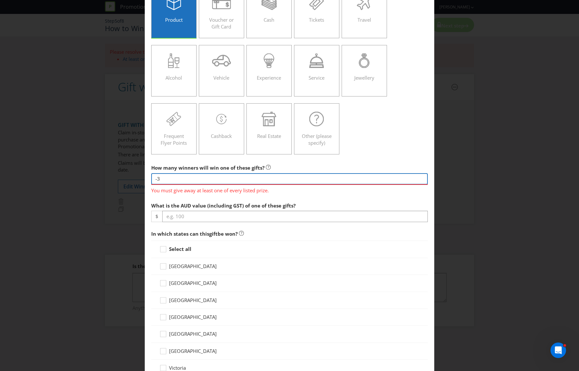
drag, startPoint x: 179, startPoint y: 180, endPoint x: 147, endPoint y: 180, distance: 31.8
click at [147, 180] on main "You must give away at least one of every listed prize. [GEOGRAPHIC_DATA] [GEOGR…" at bounding box center [290, 323] width 290 height 704
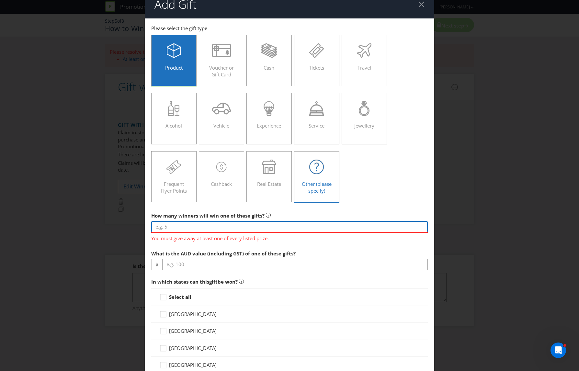
scroll to position [0, 0]
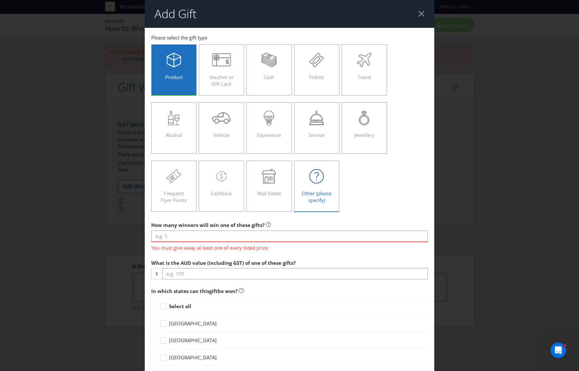
click at [318, 195] on span "Other (please specify)" at bounding box center [317, 196] width 30 height 13
click at [0, 0] on input "Other (please specify)" at bounding box center [0, 0] width 0 height 0
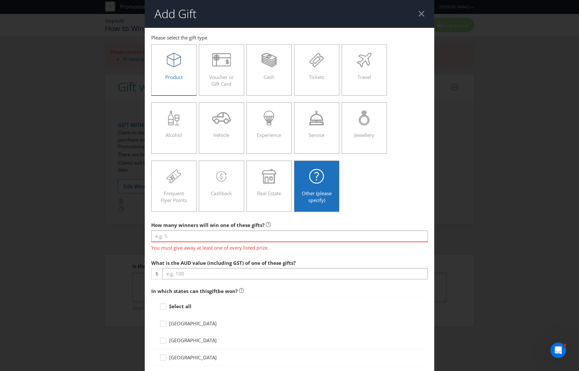
click at [162, 67] on div at bounding box center [174, 60] width 32 height 15
click at [0, 0] on input "Product" at bounding box center [0, 0] width 0 height 0
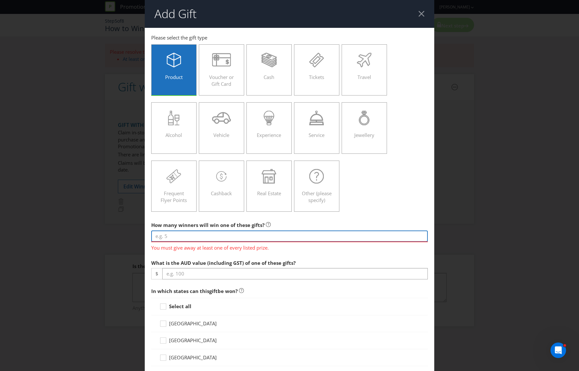
click at [294, 237] on input "number" at bounding box center [289, 236] width 277 height 11
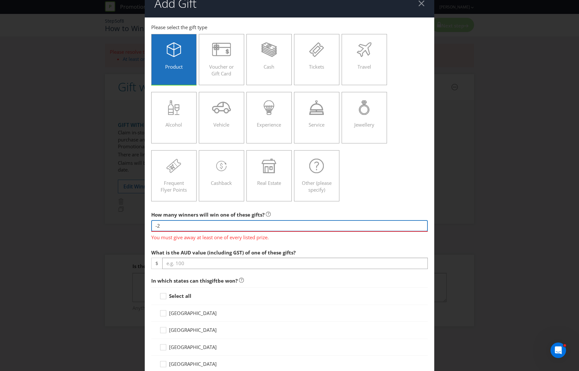
scroll to position [33, 0]
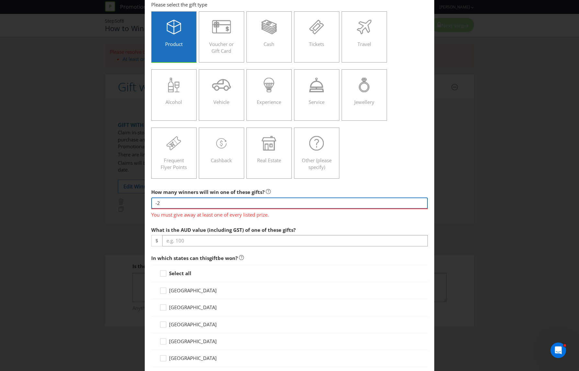
type input "-2"
click at [382, 254] on span "In which states can this gift be won?" at bounding box center [289, 258] width 277 height 13
click at [245, 211] on span "You must give away at least one of every listed prize." at bounding box center [289, 213] width 277 height 9
drag, startPoint x: 169, startPoint y: 200, endPoint x: 175, endPoint y: 202, distance: 6.6
click at [169, 200] on input "-2" at bounding box center [289, 203] width 277 height 11
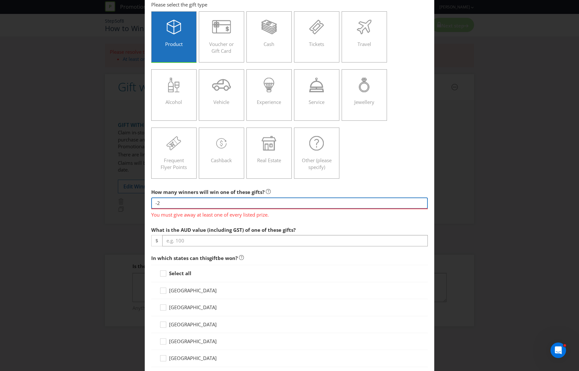
drag, startPoint x: 159, startPoint y: 202, endPoint x: 146, endPoint y: 201, distance: 13.6
click at [147, 202] on main "You must give away at least one of every listed prize. [GEOGRAPHIC_DATA] [GEOGR…" at bounding box center [290, 347] width 290 height 704
click at [205, 209] on div "You must give away at least one of every listed prize." at bounding box center [289, 214] width 277 height 10
drag, startPoint x: 228, startPoint y: 192, endPoint x: 227, endPoint y: 197, distance: 5.5
click at [228, 192] on span "How many winners will win one of these gifts?" at bounding box center [207, 192] width 113 height 6
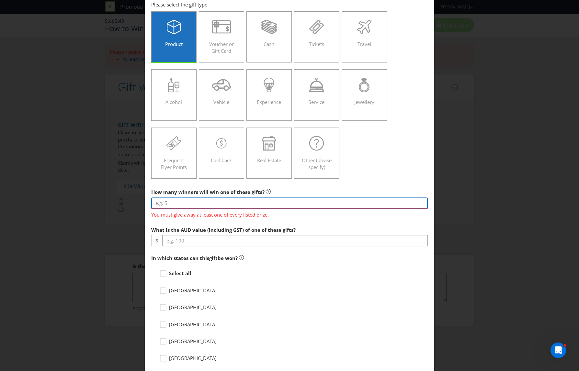
click at [228, 201] on input "number" at bounding box center [289, 203] width 277 height 11
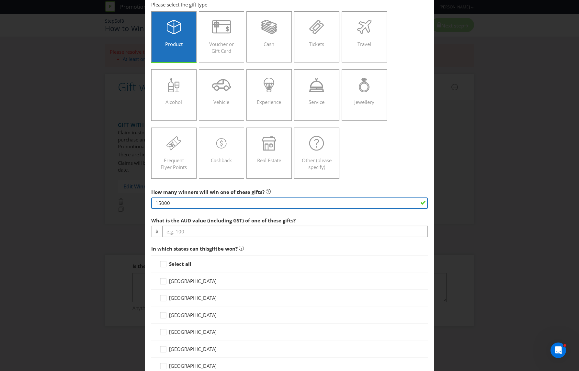
type input "15000"
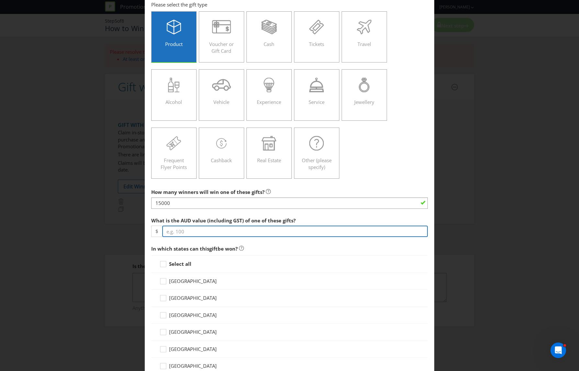
click at [243, 234] on input "number" at bounding box center [295, 231] width 266 height 11
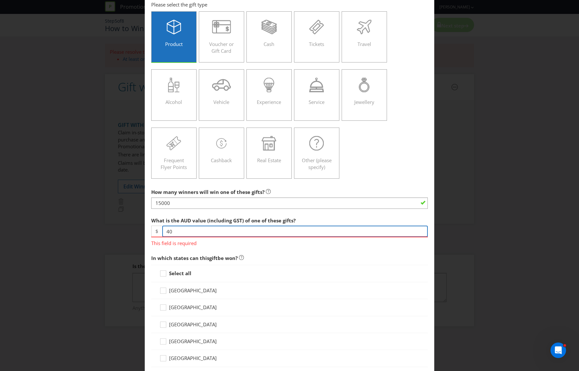
type input "40"
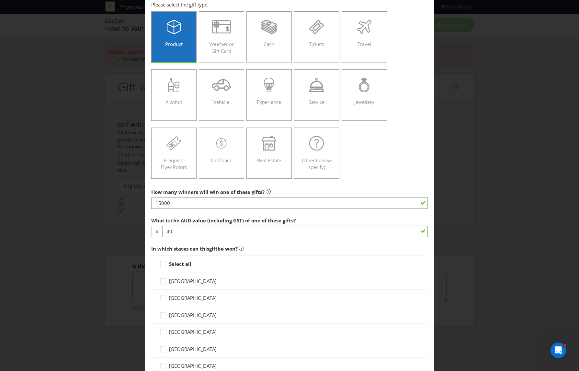
click at [113, 232] on div "Add Gift [GEOGRAPHIC_DATA] [GEOGRAPHIC_DATA] [GEOGRAPHIC_DATA] [GEOGRAPHIC_DATA…" at bounding box center [289, 185] width 579 height 371
click at [168, 263] on icon at bounding box center [164, 266] width 10 height 10
click at [0, 0] on input "Select all" at bounding box center [0, 0] width 0 height 0
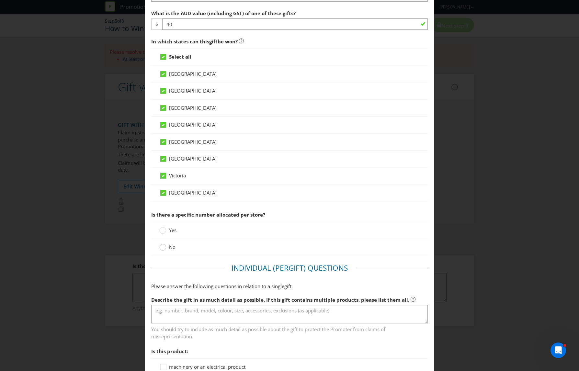
scroll to position [244, 0]
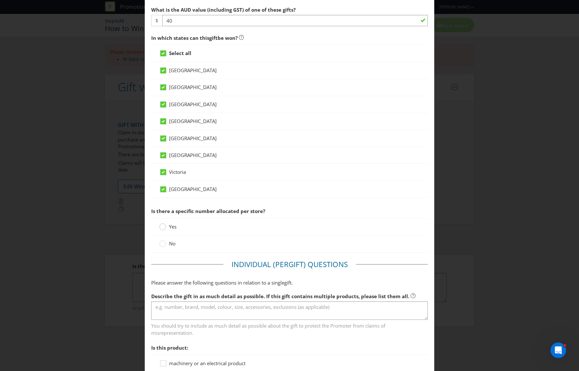
click at [164, 225] on div at bounding box center [162, 224] width 3 height 3
click at [0, 0] on input "Yes" at bounding box center [0, 0] width 0 height 0
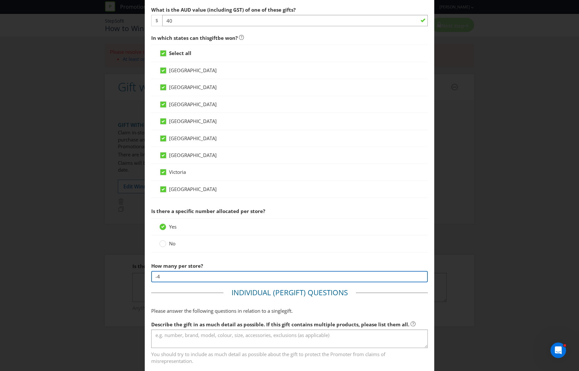
click at [210, 278] on input "-4" at bounding box center [289, 276] width 277 height 11
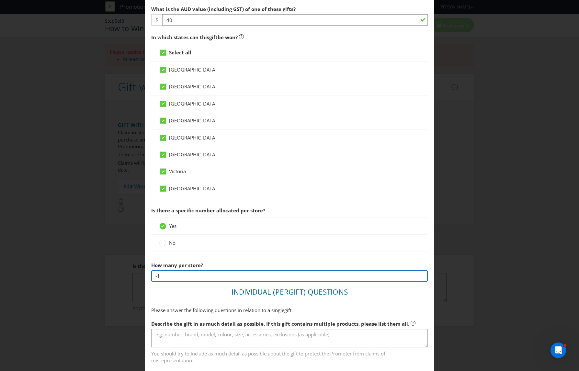
scroll to position [244, 0]
drag, startPoint x: 180, startPoint y: 276, endPoint x: 140, endPoint y: 268, distance: 40.6
click at [138, 272] on div "Add Gift [GEOGRAPHIC_DATA] [GEOGRAPHIC_DATA] [GEOGRAPHIC_DATA] [GEOGRAPHIC_DATA…" at bounding box center [289, 185] width 579 height 371
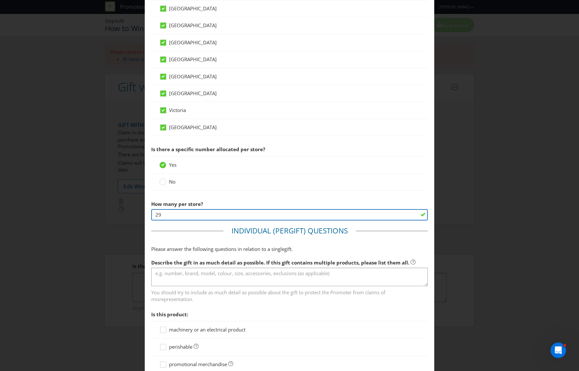
scroll to position [332, 0]
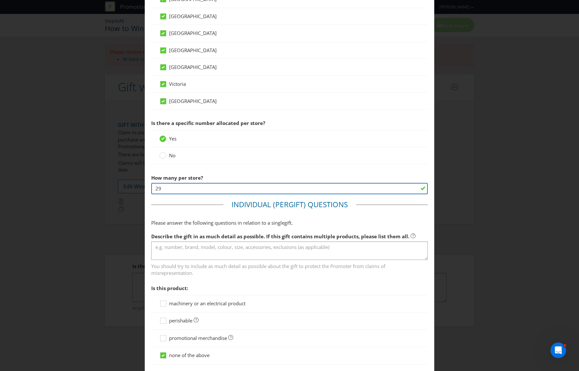
type input "29"
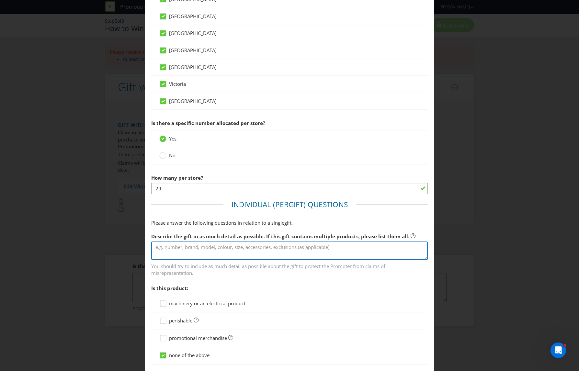
click at [203, 246] on textarea at bounding box center [289, 251] width 277 height 18
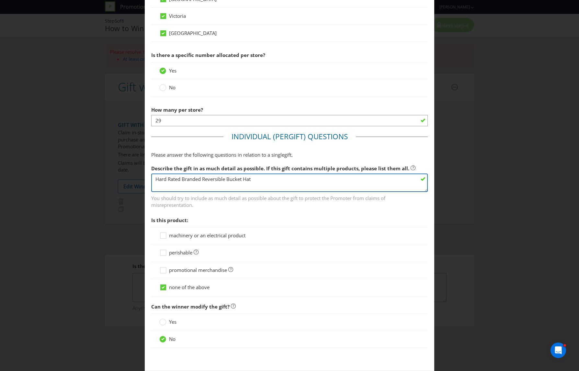
type textarea "Hard Rated Branded Reversible Bucket Hat"
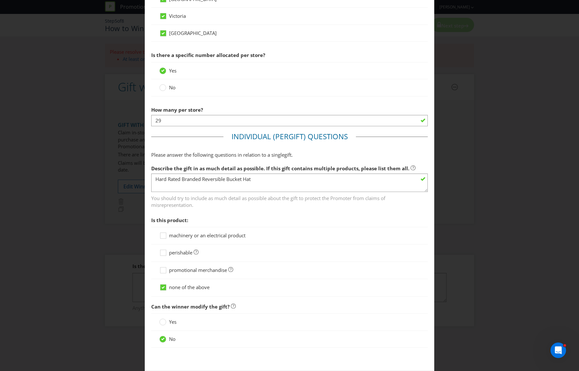
click at [190, 270] on span "promotional merchandise" at bounding box center [198, 270] width 58 height 6
click at [0, 0] on input "promotional merchandise" at bounding box center [0, 0] width 0 height 0
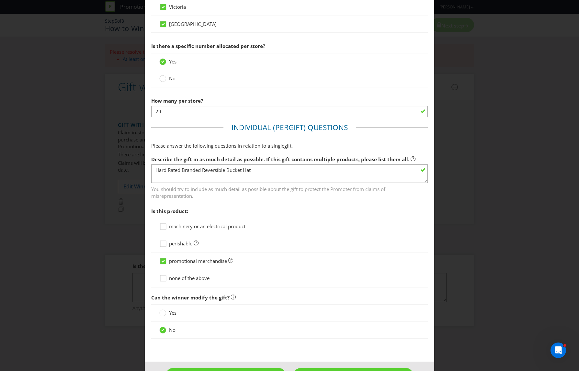
scroll to position [432, 0]
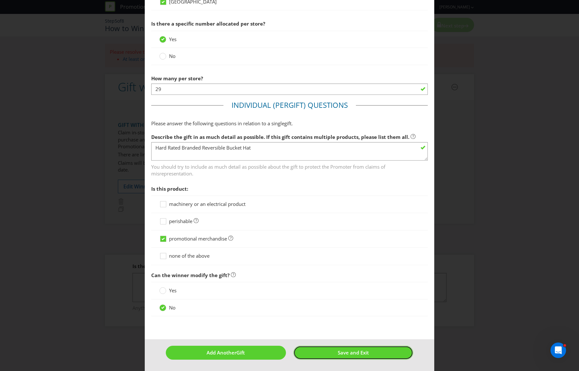
click at [349, 351] on span "Save and Exit" at bounding box center [353, 353] width 31 height 6
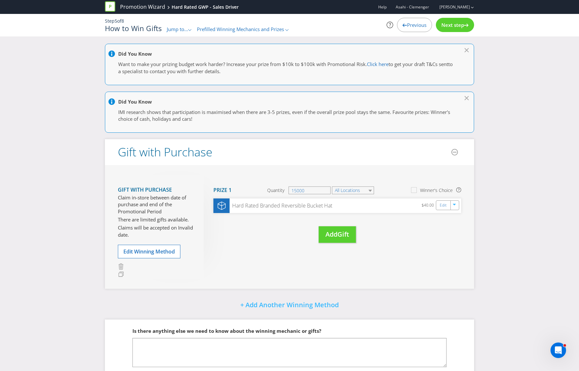
click at [462, 24] on span "Next step" at bounding box center [453, 25] width 23 height 6
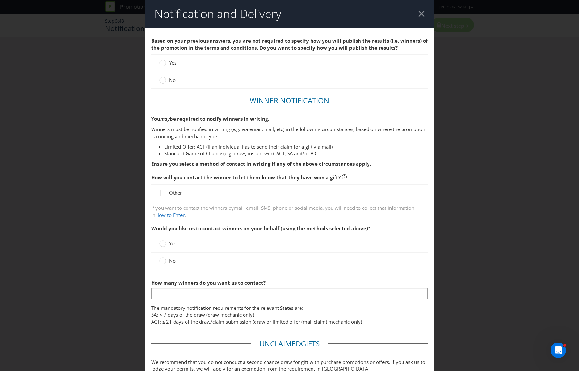
click at [169, 79] on span "No" at bounding box center [172, 80] width 6 height 6
click at [0, 0] on input "No" at bounding box center [0, 0] width 0 height 0
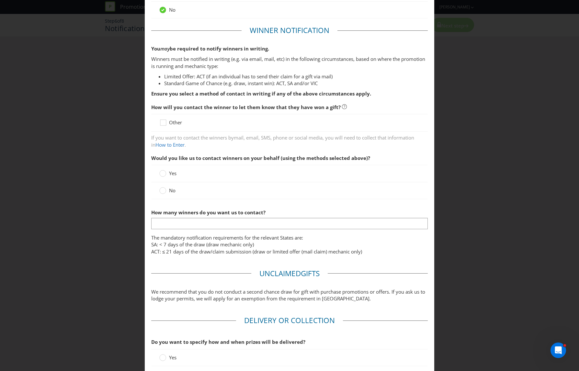
scroll to position [71, 0]
click at [168, 189] on label "No" at bounding box center [168, 190] width 18 height 7
click at [0, 0] on input "No" at bounding box center [0, 0] width 0 height 0
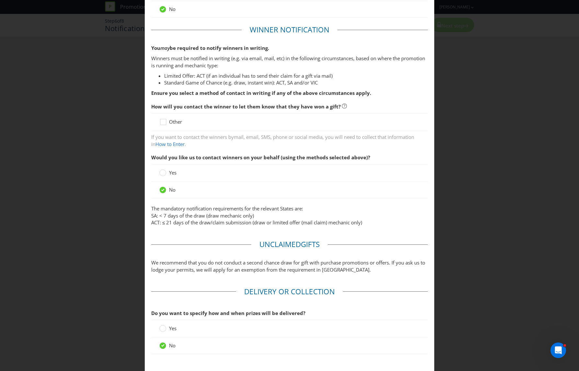
scroll to position [110, 0]
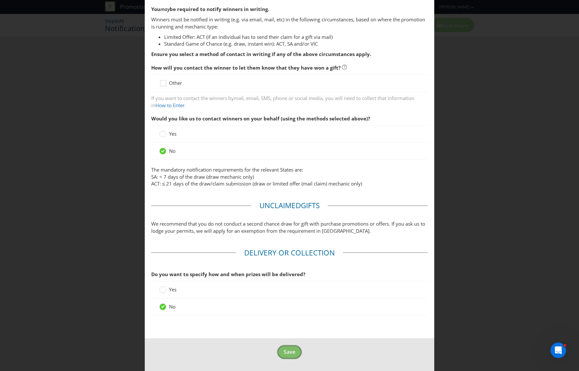
click at [280, 354] on button "Save" at bounding box center [289, 352] width 25 height 15
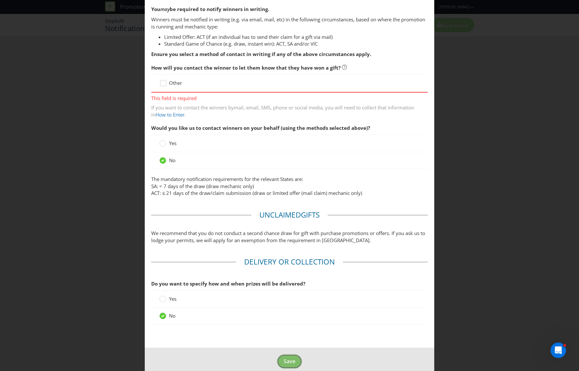
scroll to position [28, 0]
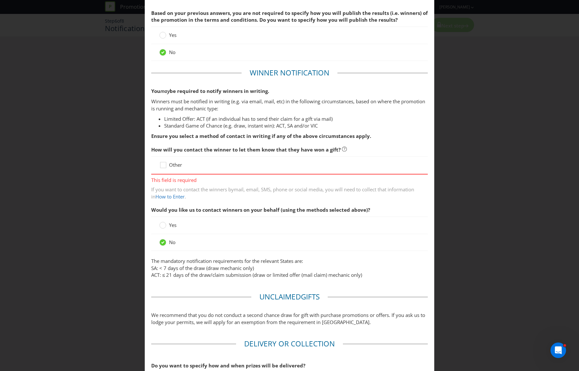
click at [180, 170] on div "Other" at bounding box center [289, 166] width 277 height 18
click at [165, 166] on icon at bounding box center [164, 167] width 10 height 10
click at [0, 0] on input "Other" at bounding box center [0, 0] width 0 height 0
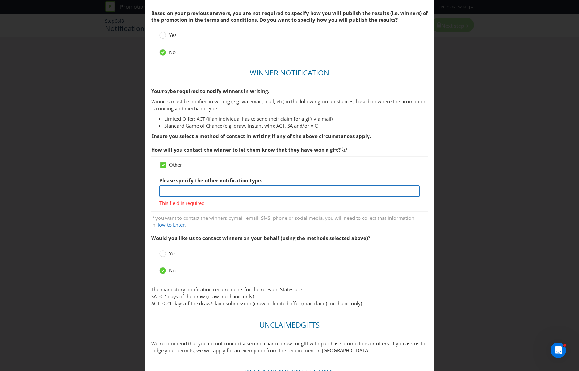
click at [206, 190] on input "text" at bounding box center [289, 191] width 261 height 11
type input "In person instantly"
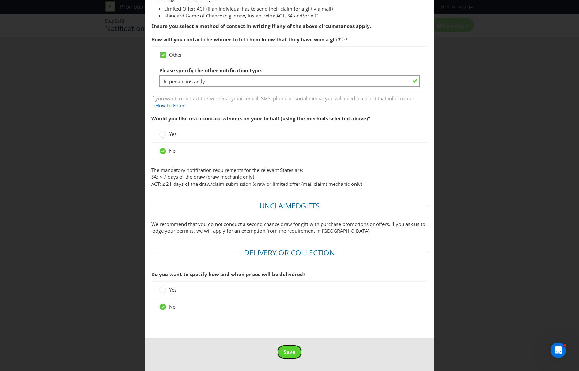
scroll to position [138, 0]
click at [295, 353] on span "Save" at bounding box center [290, 352] width 12 height 7
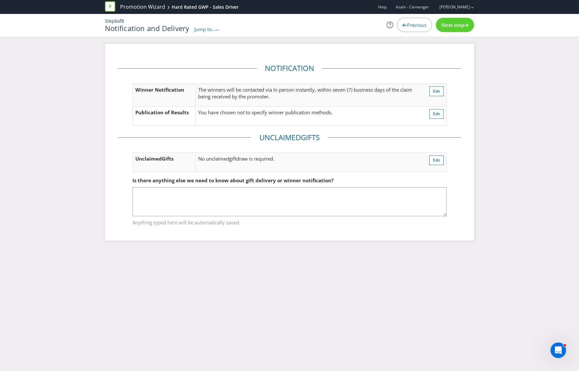
click at [451, 26] on span "Next step" at bounding box center [453, 25] width 23 height 6
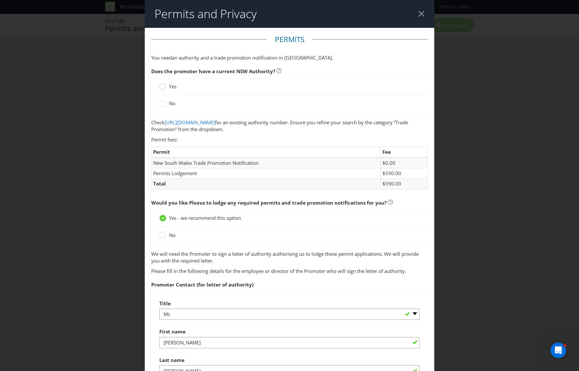
click at [164, 86] on div at bounding box center [162, 84] width 3 height 3
click at [0, 0] on input "Yes" at bounding box center [0, 0] width 0 height 0
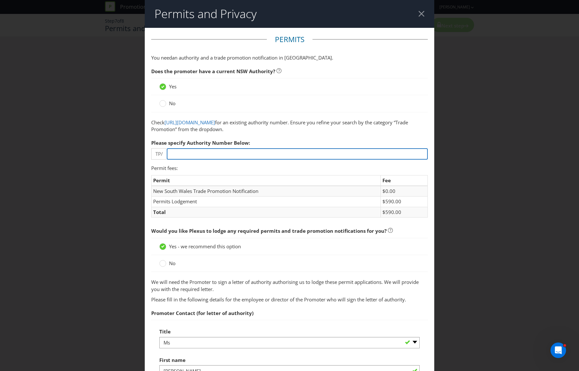
click at [240, 156] on input "number" at bounding box center [297, 153] width 261 height 11
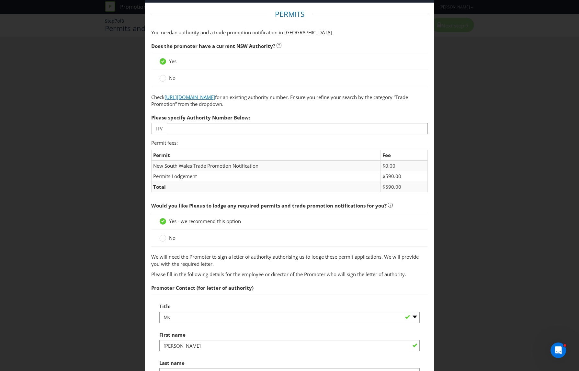
scroll to position [24, 0]
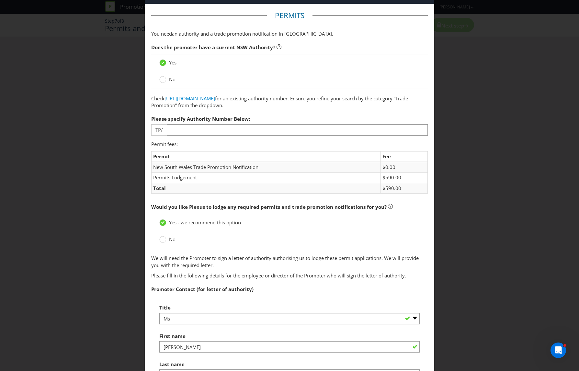
click at [202, 98] on link "[URL][DOMAIN_NAME]" at bounding box center [190, 98] width 51 height 6
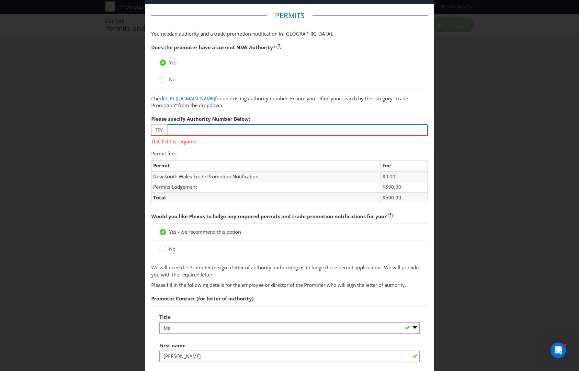
click at [241, 129] on input "number" at bounding box center [297, 129] width 261 height 11
paste input "00957"
type input "00957"
click at [239, 156] on span "Permit fees: Permit Fee [GEOGRAPHIC_DATA] Trade Promotion Notification $0.00 Pe…" at bounding box center [289, 180] width 277 height 60
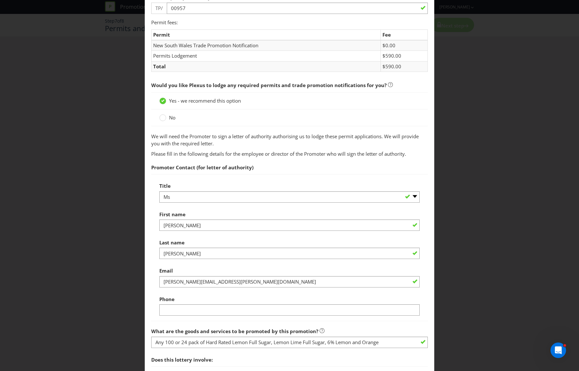
scroll to position [148, 0]
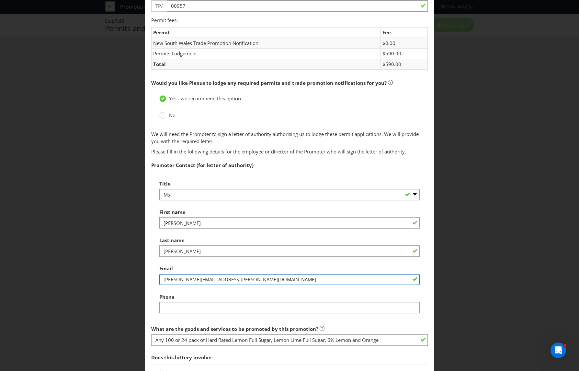
drag, startPoint x: 249, startPoint y: 279, endPoint x: 224, endPoint y: 277, distance: 25.1
click at [224, 277] on input "[PERSON_NAME][EMAIL_ADDRESS][PERSON_NAME][DOMAIN_NAME]" at bounding box center [289, 279] width 261 height 11
type input "[PERSON_NAME][EMAIL_ADDRESS][PERSON_NAME][DOMAIN_NAME]"
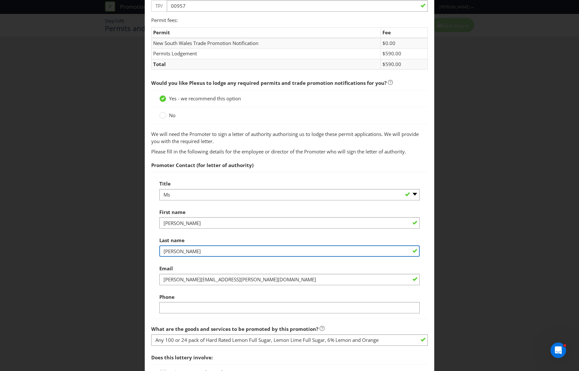
click at [213, 254] on input "[PERSON_NAME]" at bounding box center [289, 251] width 261 height 11
click at [198, 209] on div "First name [PERSON_NAME]" at bounding box center [289, 217] width 261 height 23
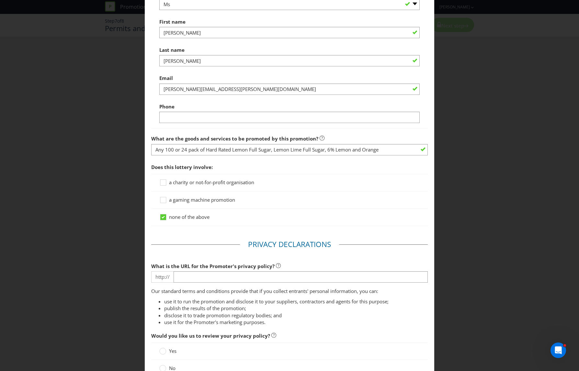
scroll to position [342, 0]
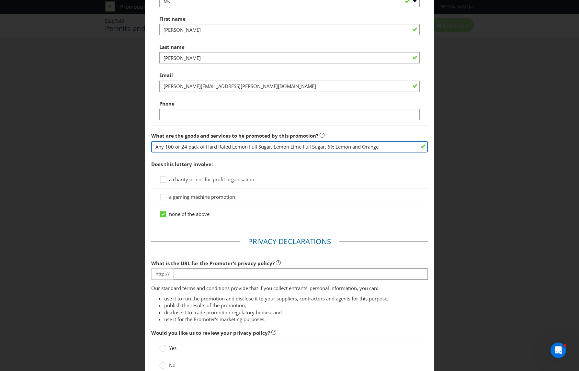
click at [174, 146] on input "Any 100 or 24 pack of Hard Rated Lemon Full Sugar, Lemon Lime Full Sugar, 6% Le…" at bounding box center [289, 146] width 277 height 11
type input "Any 10 or 24 pack of Hard Rated Lemon Full Sugar, Lemon Lime Full Sugar, 6% Lem…"
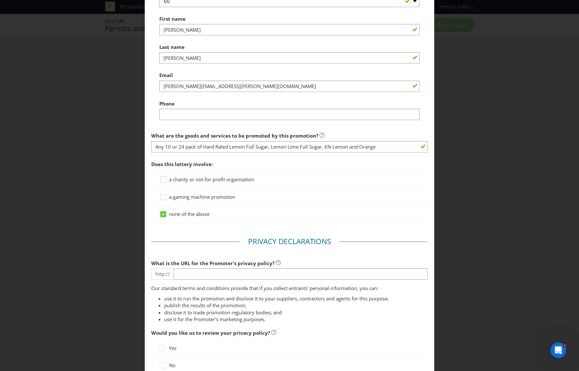
click at [102, 162] on div "Permits and Privacy Permits You need an authority and a trade promotion notific…" at bounding box center [289, 185] width 579 height 371
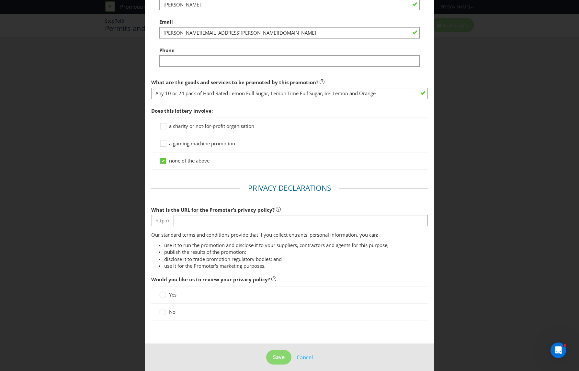
scroll to position [400, 0]
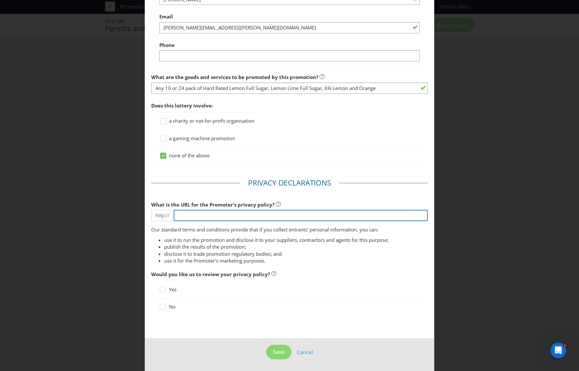
click at [241, 210] on input "text" at bounding box center [301, 215] width 254 height 11
type input "[DOMAIN_NAME]"
click at [166, 309] on icon at bounding box center [162, 307] width 7 height 7
click at [0, 0] on input "No" at bounding box center [0, 0] width 0 height 0
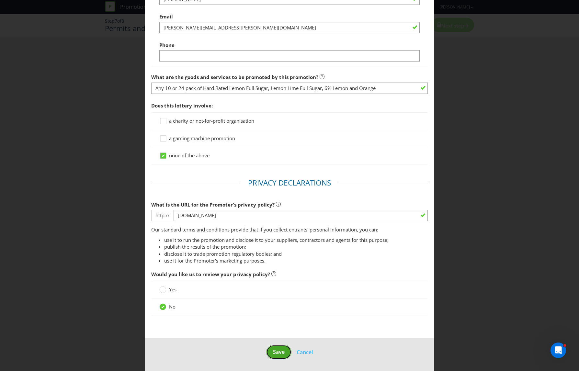
click at [276, 355] on span "Save" at bounding box center [279, 352] width 12 height 7
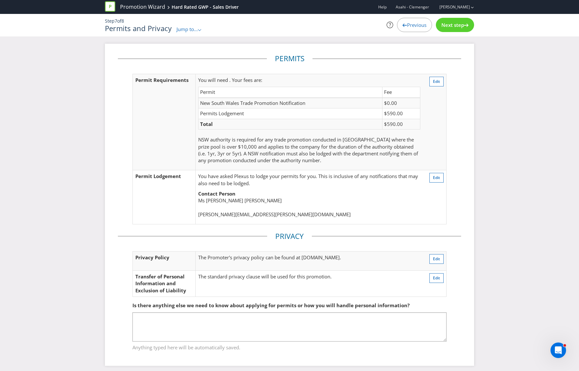
click at [450, 28] on span "Next step" at bounding box center [453, 25] width 23 height 6
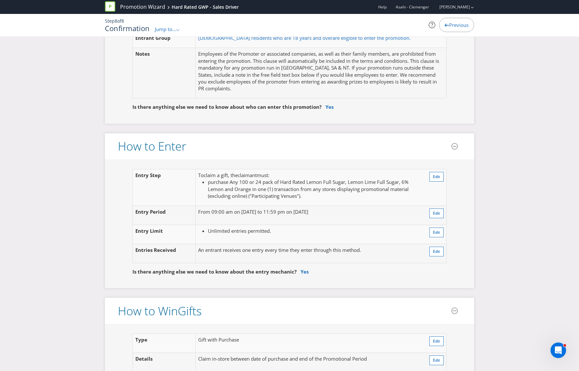
scroll to position [394, 0]
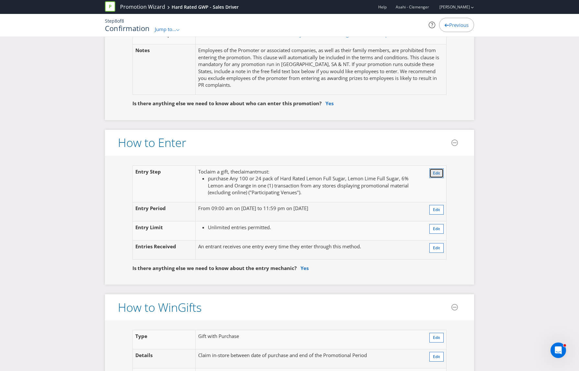
click at [436, 175] on span "Edit" at bounding box center [436, 173] width 7 height 6
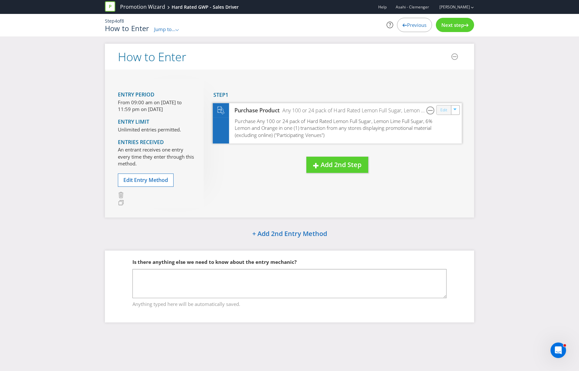
click at [443, 111] on link "Edit" at bounding box center [444, 109] width 7 height 7
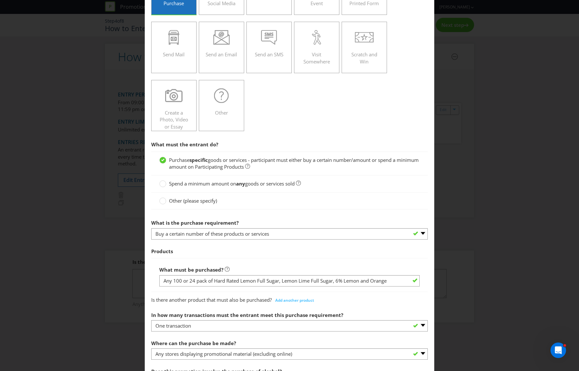
scroll to position [114, 0]
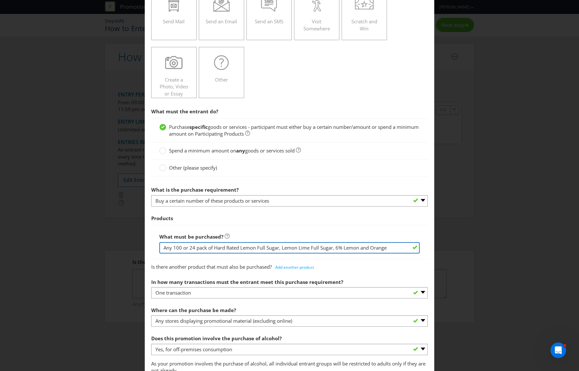
click at [181, 248] on input "Any 100 or 24 pack of Hard Rated Lemon Full Sugar, Lemon Lime Full Sugar, 6% Le…" at bounding box center [289, 247] width 261 height 11
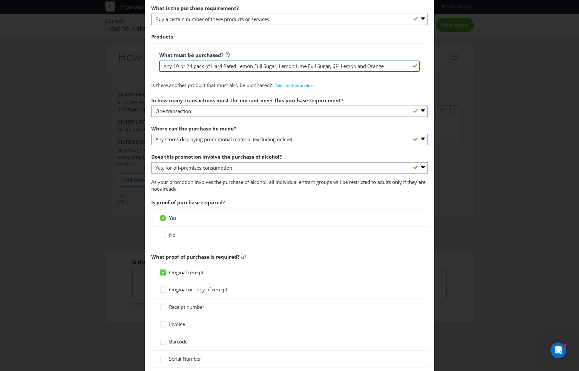
scroll to position [462, 0]
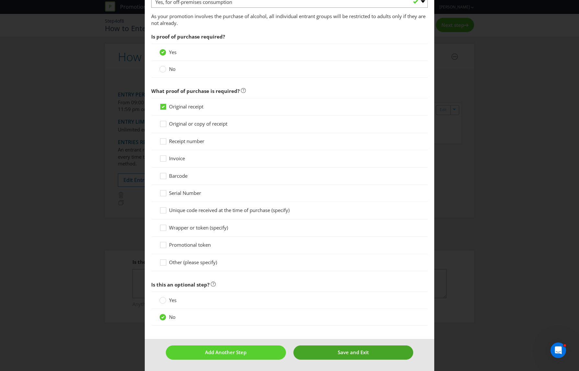
type input "Any 10 or 24 pack of Hard Rated Lemon Full Sugar, Lemon Lime Full Sugar, 6% Lem…"
click at [339, 353] on span "Save and Exit" at bounding box center [353, 352] width 31 height 6
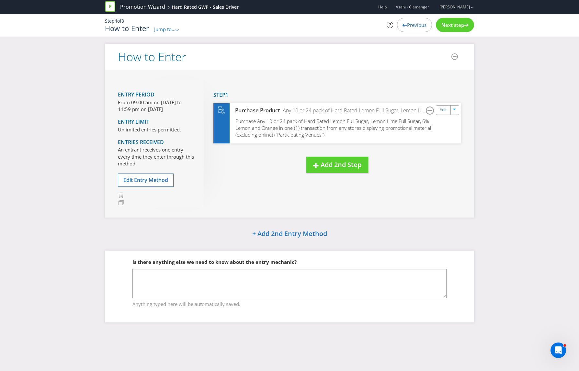
click at [449, 23] on span "Next step" at bounding box center [453, 25] width 23 height 6
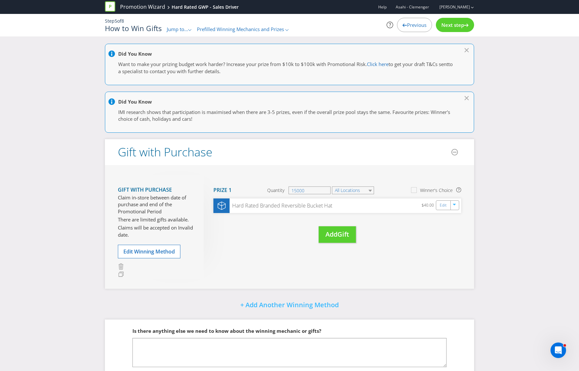
drag, startPoint x: 179, startPoint y: 29, endPoint x: 179, endPoint y: 32, distance: 3.9
click at [179, 29] on span "Jump to..." at bounding box center [177, 29] width 21 height 6
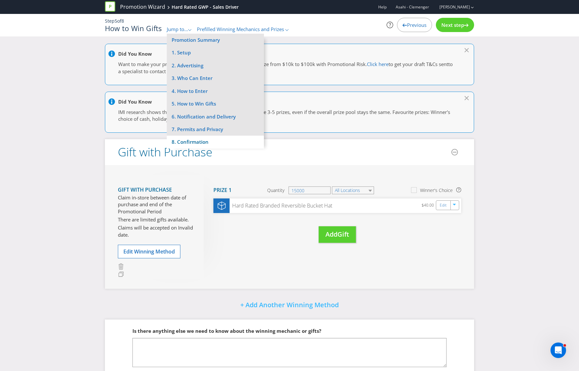
click at [202, 144] on li "8. Confirmation" at bounding box center [215, 142] width 97 height 13
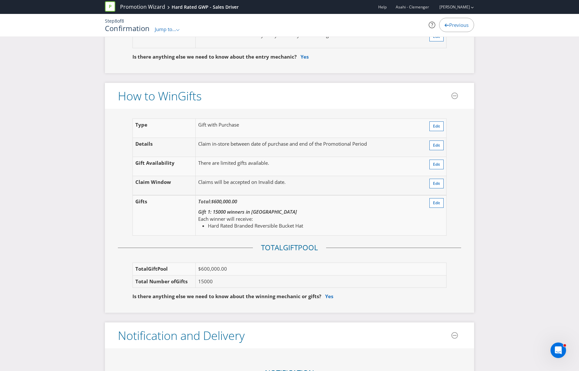
scroll to position [595, 0]
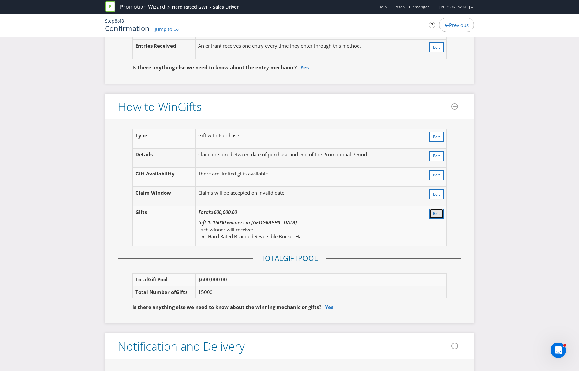
click at [432, 212] on button "Edit" at bounding box center [437, 214] width 14 height 10
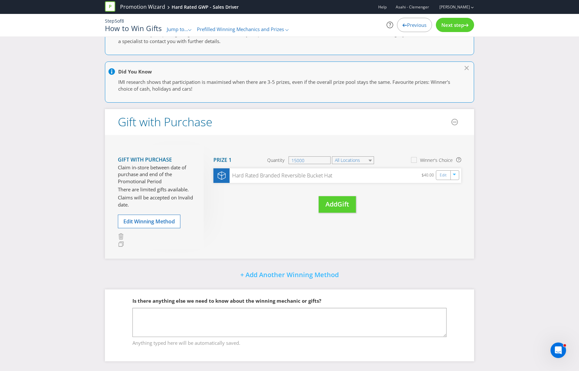
scroll to position [30, 0]
click at [442, 176] on link "Edit" at bounding box center [444, 175] width 7 height 7
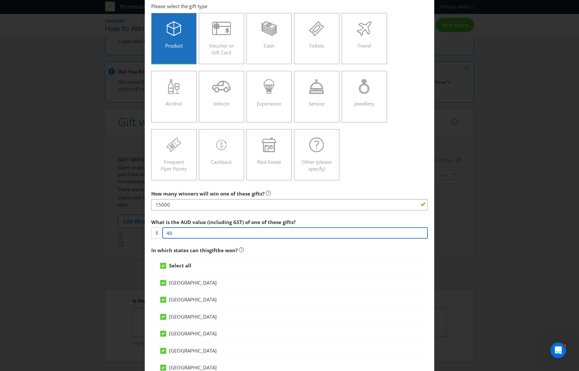
drag, startPoint x: 189, startPoint y: 234, endPoint x: 148, endPoint y: 230, distance: 41.7
click at [148, 230] on main "[GEOGRAPHIC_DATA] [GEOGRAPHIC_DATA] [GEOGRAPHIC_DATA] [GEOGRAPHIC_DATA] [GEOGRA…" at bounding box center [290, 367] width 290 height 743
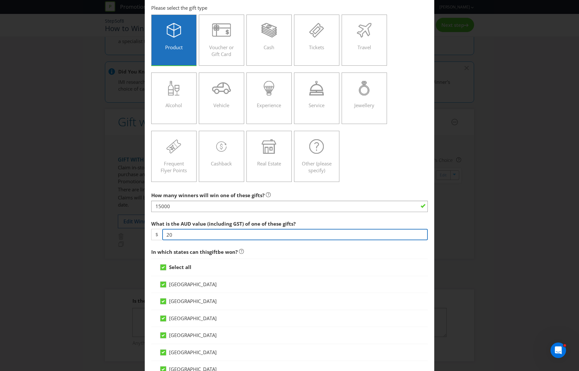
type input "20"
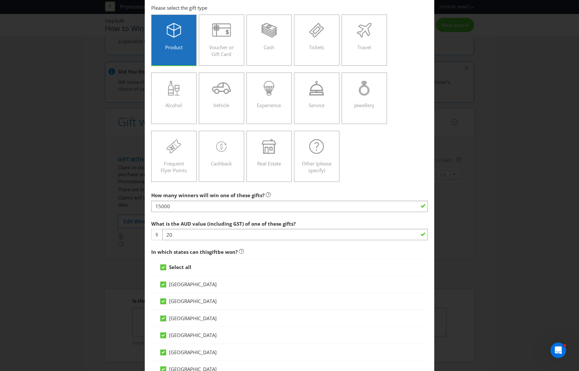
click at [218, 218] on label "What is the AUD value (including GST) of one of these gifts?" at bounding box center [224, 222] width 146 height 10
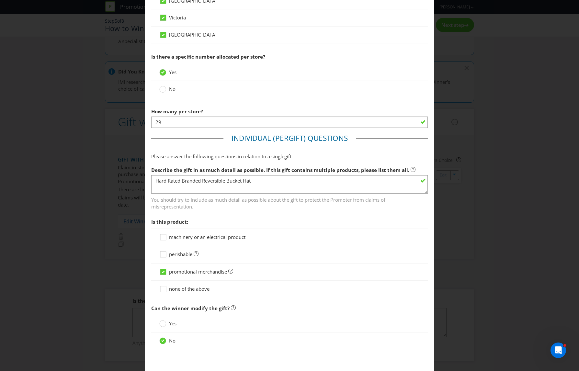
scroll to position [432, 0]
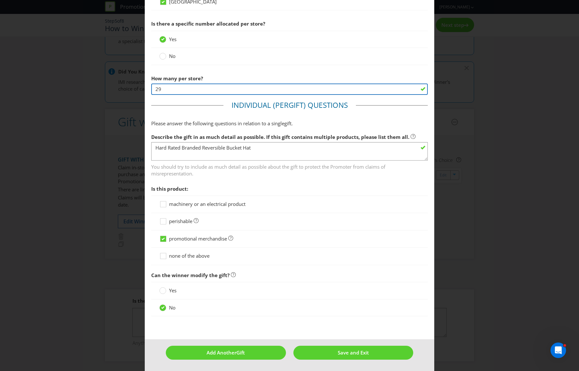
drag, startPoint x: 170, startPoint y: 93, endPoint x: 135, endPoint y: 87, distance: 35.7
click at [135, 87] on div "Edit Gift [GEOGRAPHIC_DATA] [GEOGRAPHIC_DATA] [GEOGRAPHIC_DATA] [GEOGRAPHIC_DAT…" at bounding box center [289, 185] width 579 height 371
type input "30"
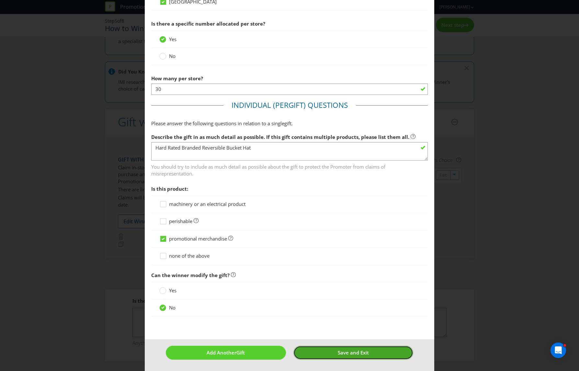
click at [372, 355] on button "Save and Exit" at bounding box center [354, 353] width 120 height 14
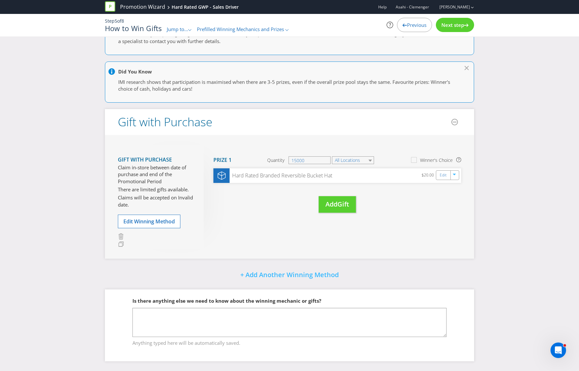
click at [459, 28] on div "Next step" at bounding box center [455, 25] width 38 height 14
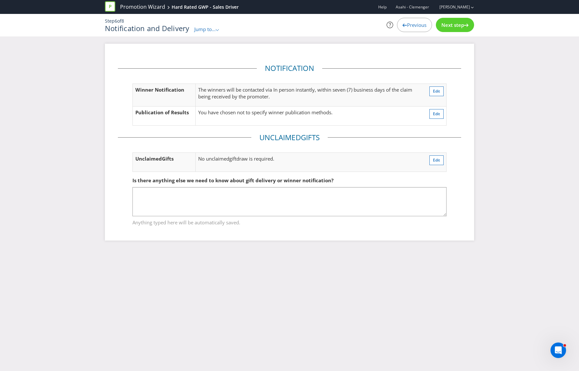
click at [208, 29] on span "Jump to..." at bounding box center [204, 29] width 21 height 6
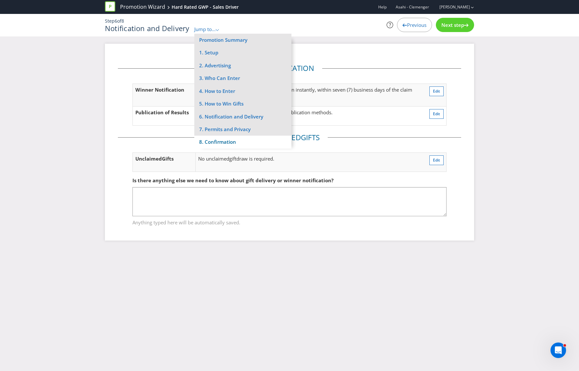
click at [228, 138] on li "8. Confirmation" at bounding box center [242, 142] width 97 height 13
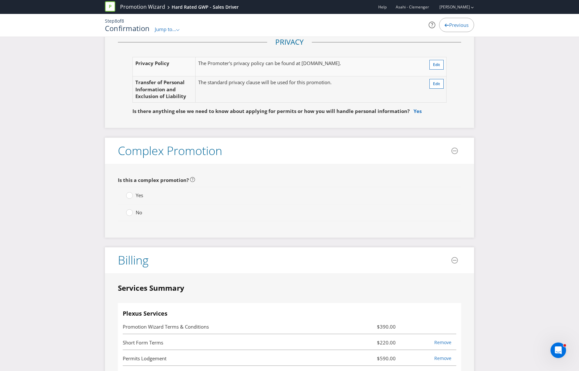
scroll to position [1284, 0]
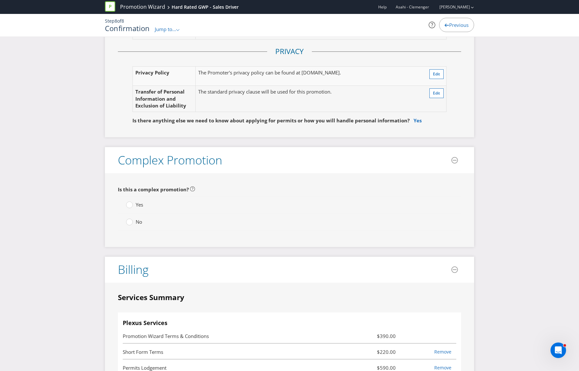
click at [134, 222] on label "No" at bounding box center [135, 222] width 18 height 7
click at [0, 0] on input "No" at bounding box center [0, 0] width 0 height 0
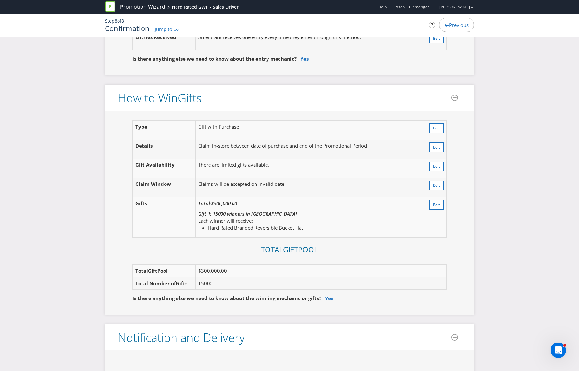
scroll to position [605, 0]
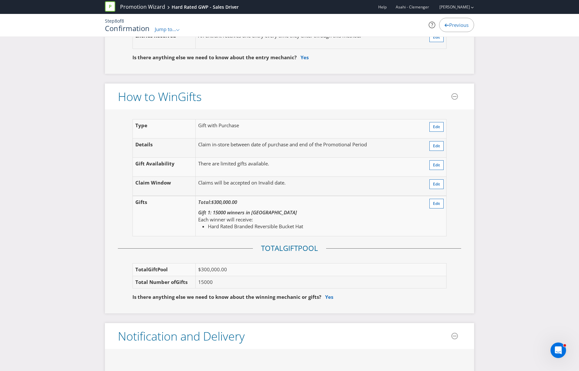
click at [429, 229] on td "Edit" at bounding box center [432, 216] width 30 height 40
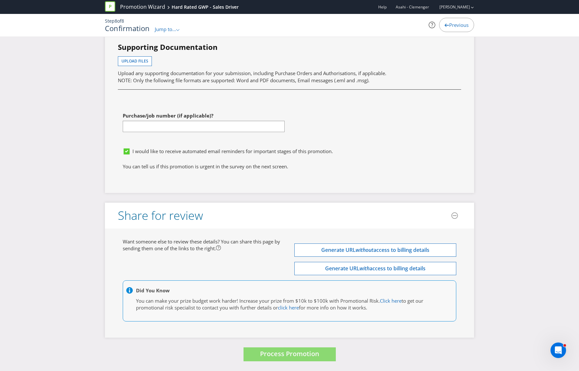
scroll to position [1985, 0]
click at [330, 120] on div "First name of contact [PERSON_NAME] Last name of contact [PERSON_NAME] Phone Em…" at bounding box center [289, 55] width 353 height 180
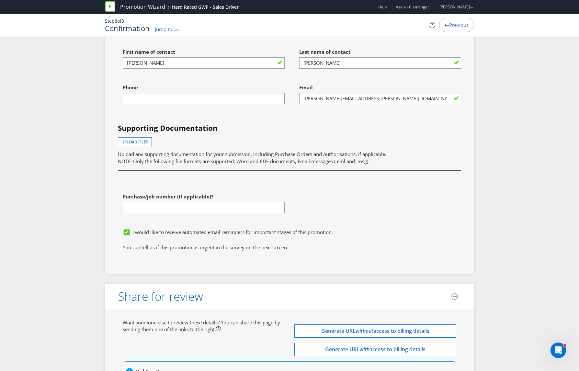
scroll to position [1938, 0]
